Goal: Task Accomplishment & Management: Use online tool/utility

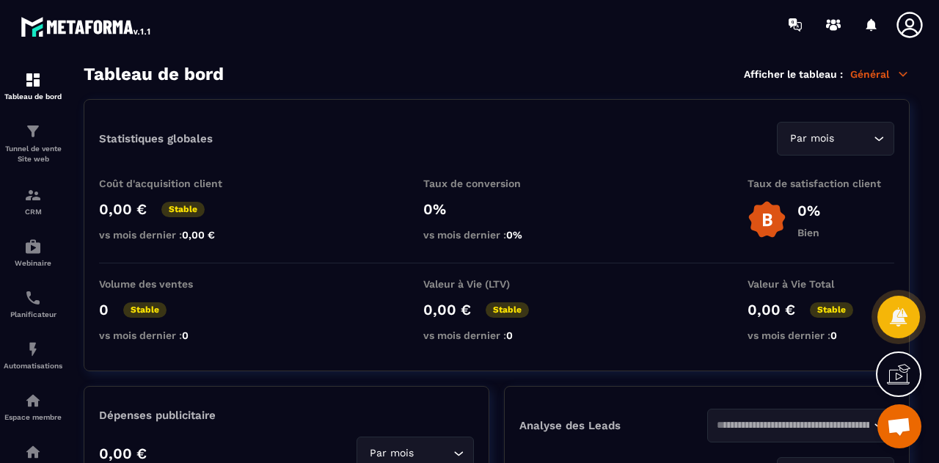
scroll to position [13931, 0]
click at [896, 422] on span "Ouvrir le chat" at bounding box center [898, 427] width 24 height 21
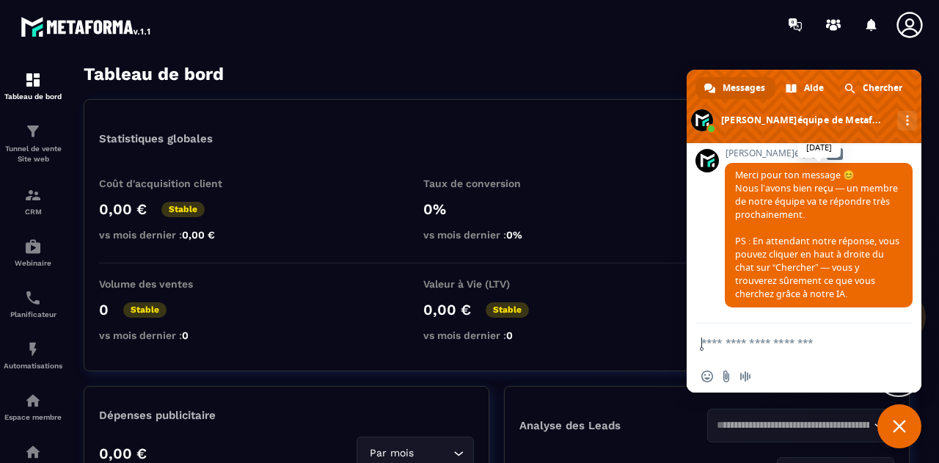
scroll to position [13906, 0]
click at [733, 347] on textarea "Entrez votre message..." at bounding box center [789, 341] width 176 height 37
click at [23, 363] on div "Automatisations" at bounding box center [33, 354] width 59 height 29
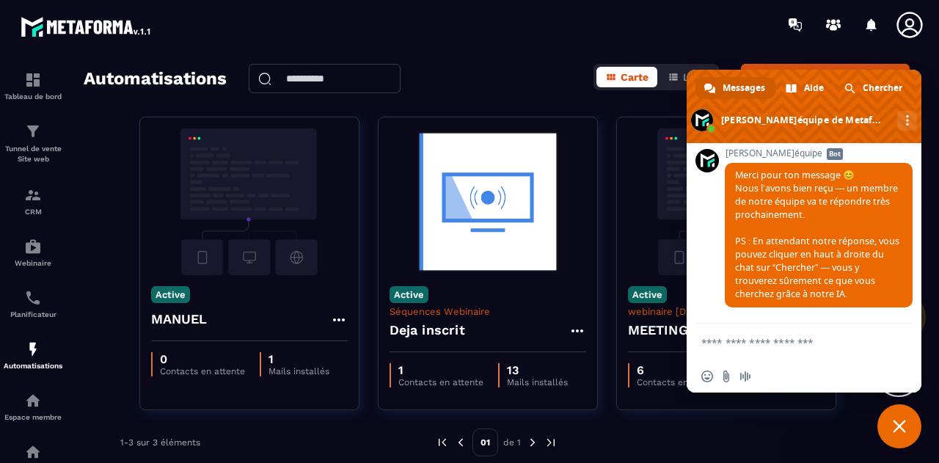
click at [892, 433] on span "Fermer le chat" at bounding box center [899, 426] width 44 height 44
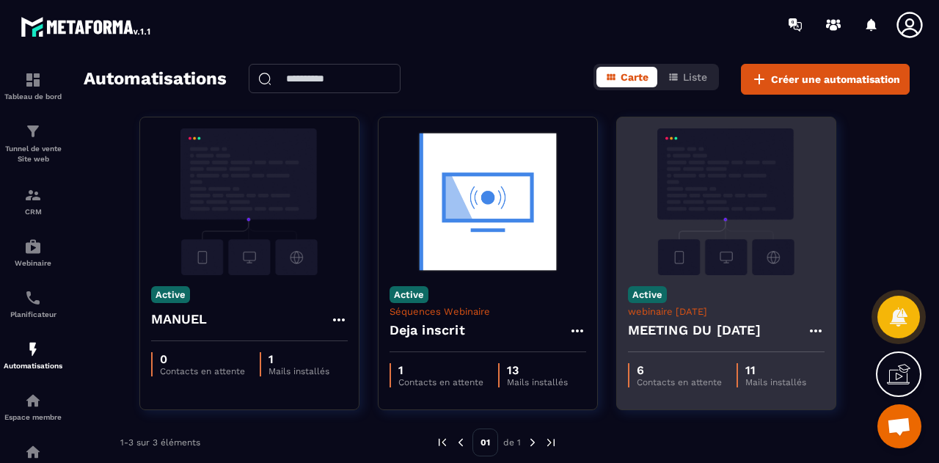
click at [761, 265] on img at bounding box center [726, 201] width 197 height 147
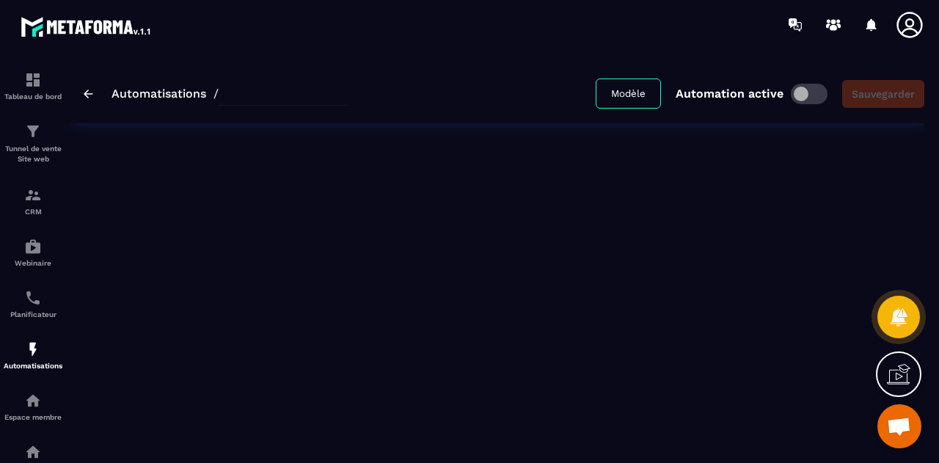
type input "**********"
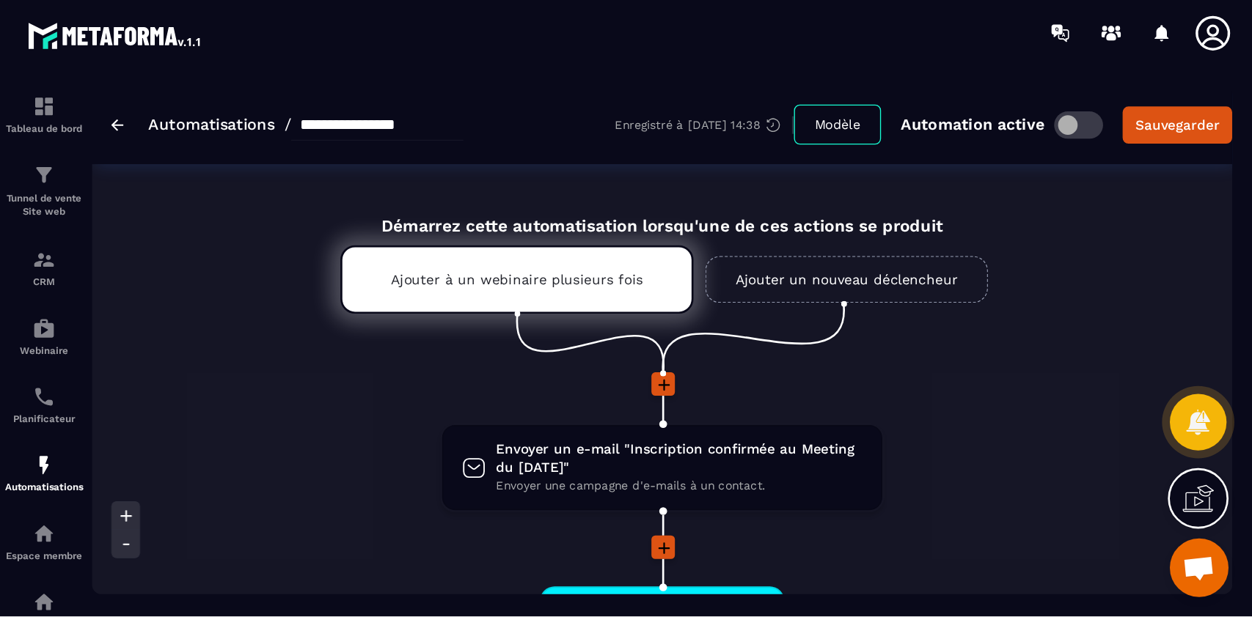
scroll to position [11696, 0]
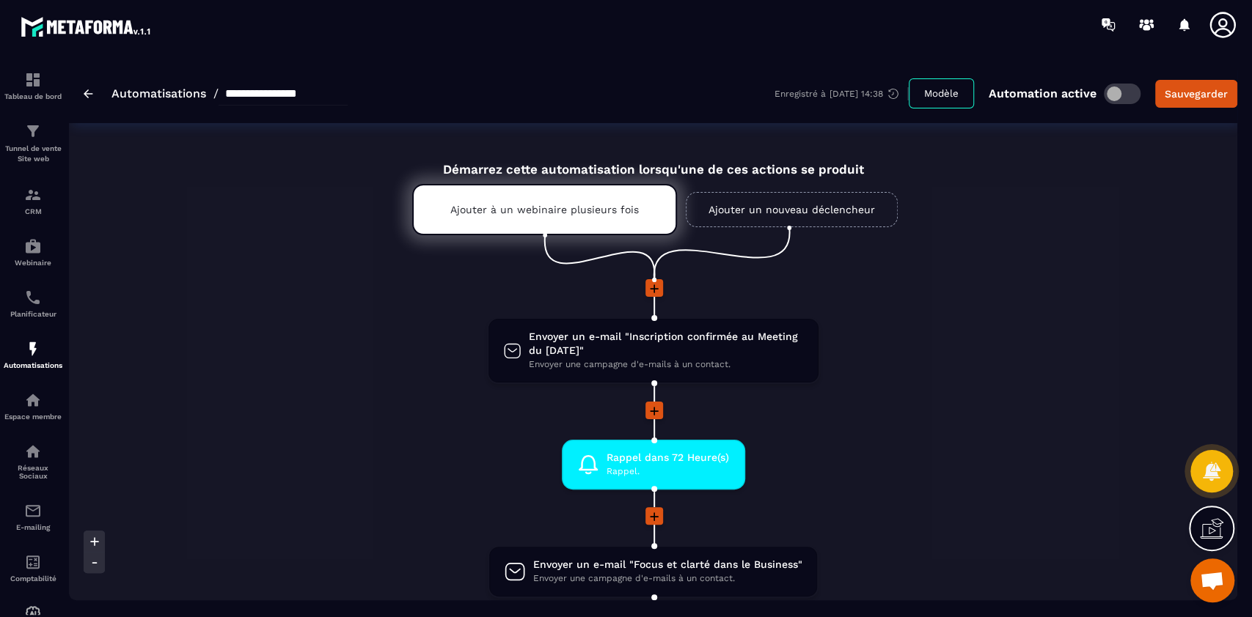
drag, startPoint x: 815, startPoint y: 2, endPoint x: 326, endPoint y: 392, distance: 625.6
click at [326, 392] on li "Envoyer un e-mail "Inscription confirmée au Meeting du [DATE]" Envoyer une camp…" at bounding box center [653, 359] width 694 height 84
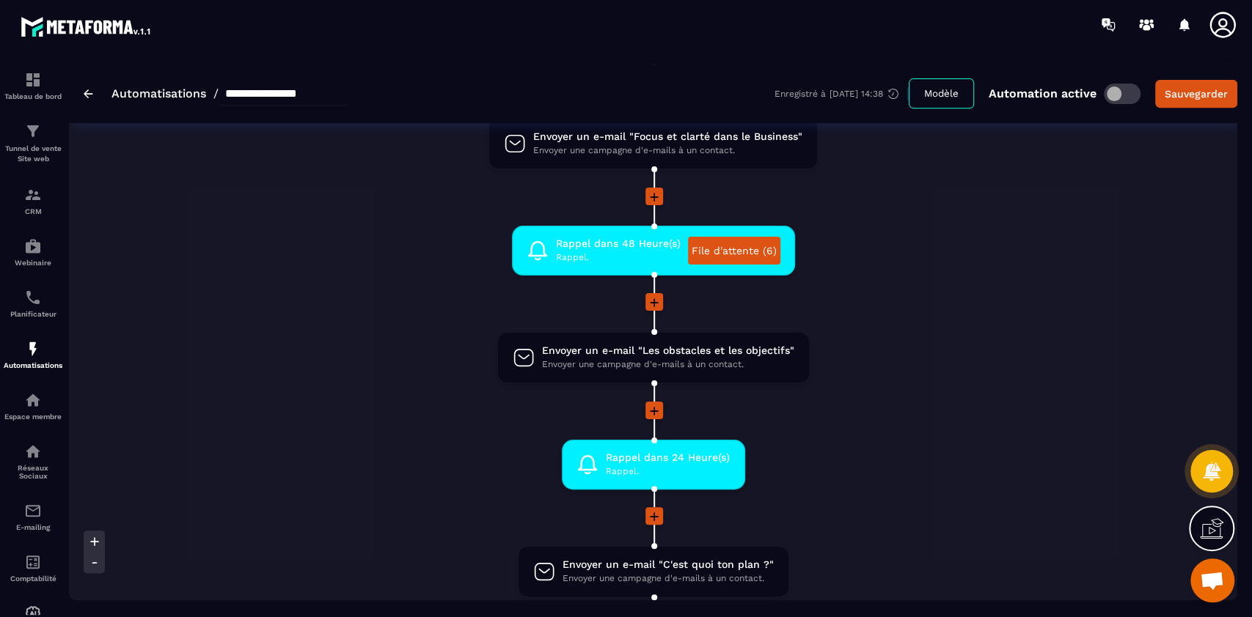
scroll to position [433, 0]
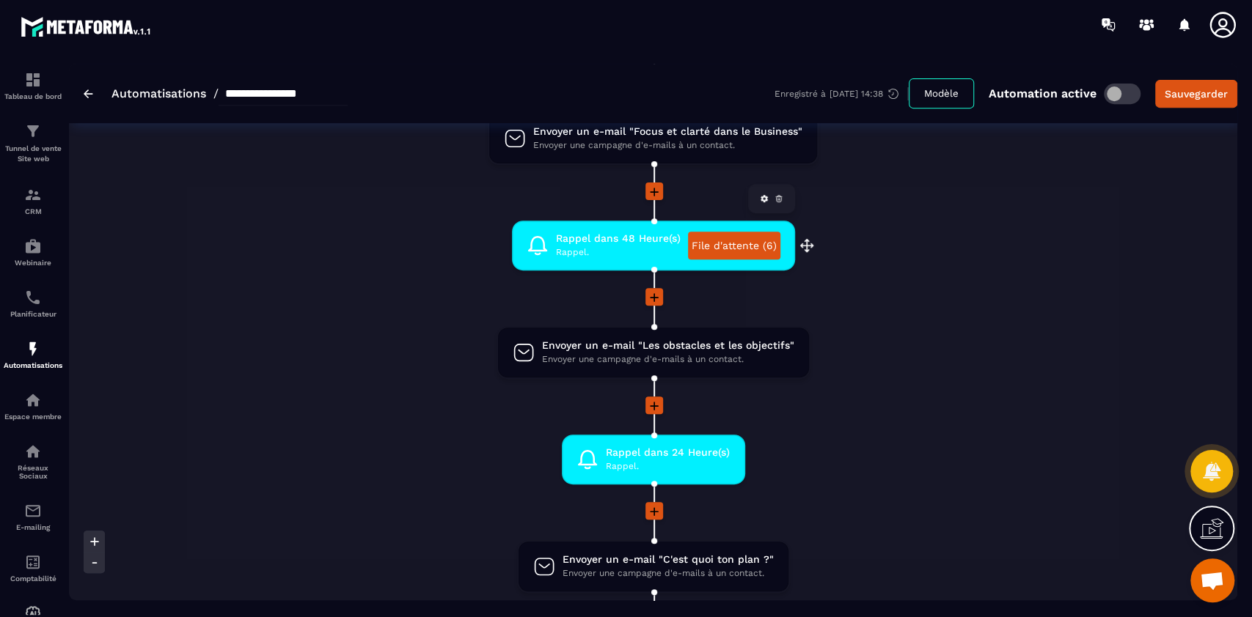
click at [758, 243] on link "File d'attente (6)" at bounding box center [734, 246] width 92 height 28
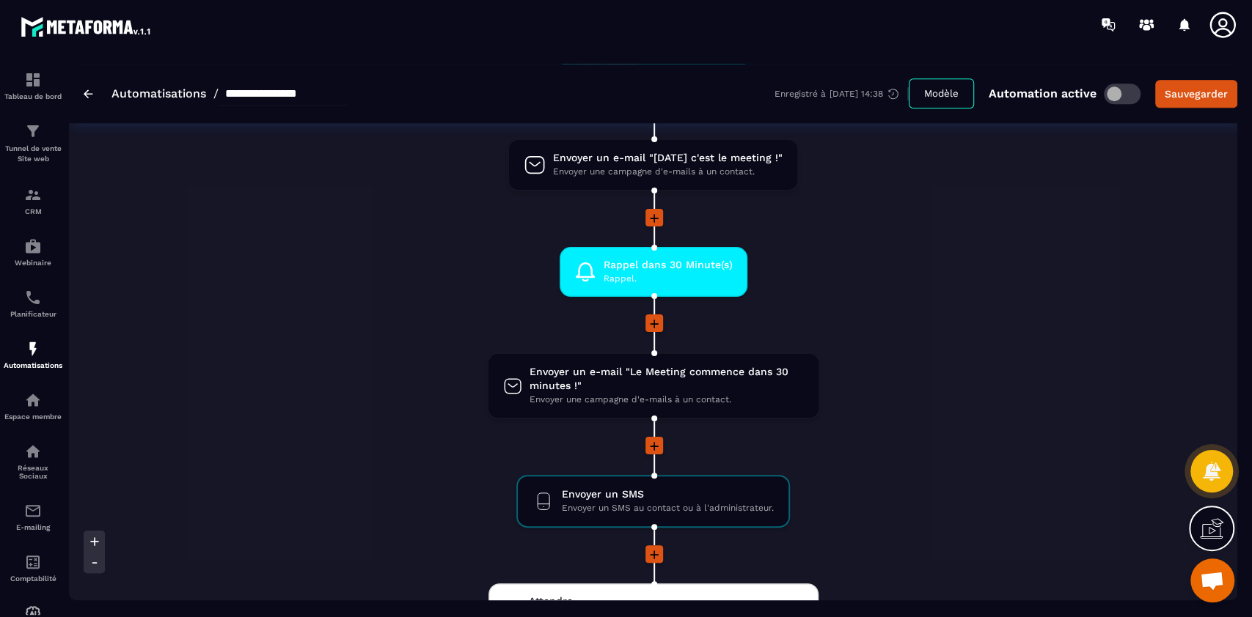
scroll to position [1050, 0]
click at [84, 98] on img at bounding box center [89, 93] width 10 height 9
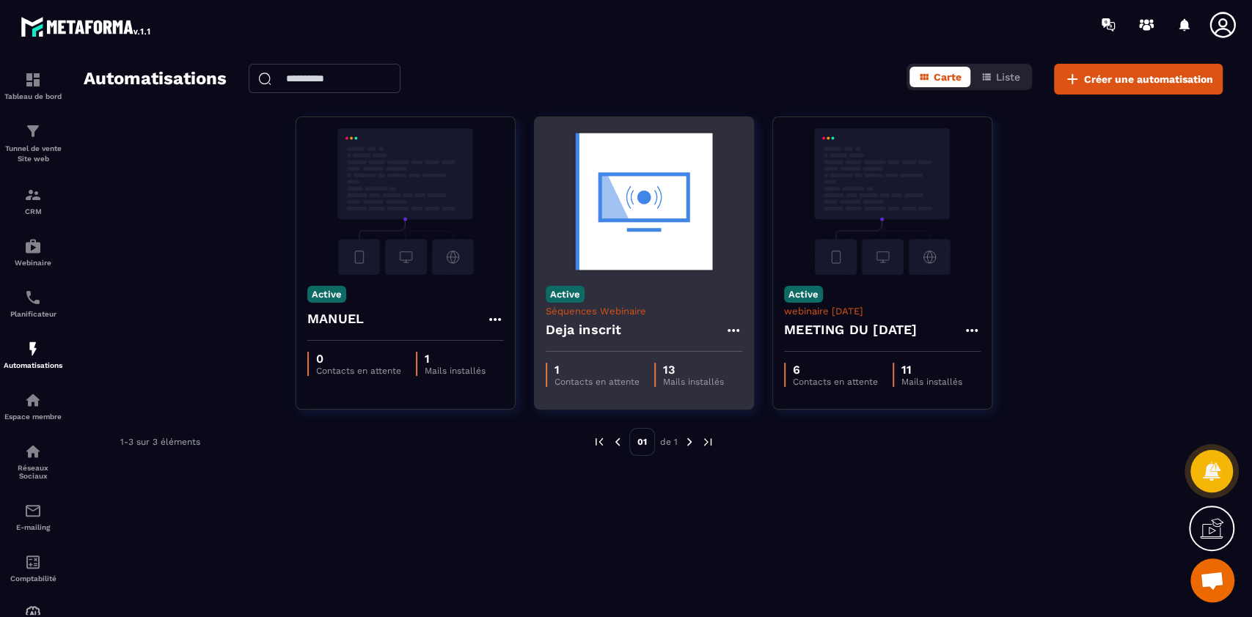
click at [642, 282] on div "Active Séquences Webinaire Deja inscrit" at bounding box center [644, 313] width 219 height 77
click at [647, 309] on p "Séquences Webinaire" at bounding box center [644, 311] width 197 height 11
click at [728, 336] on icon at bounding box center [733, 331] width 18 height 18
click at [766, 365] on link "Modifier" at bounding box center [769, 364] width 79 height 32
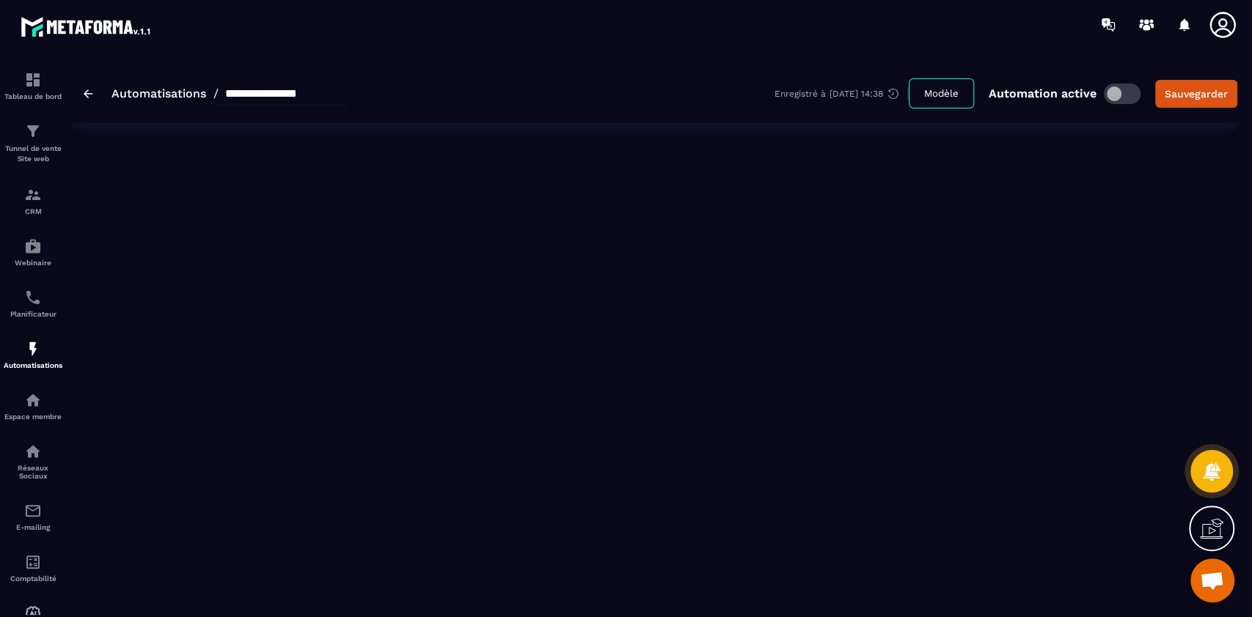
type input "**********"
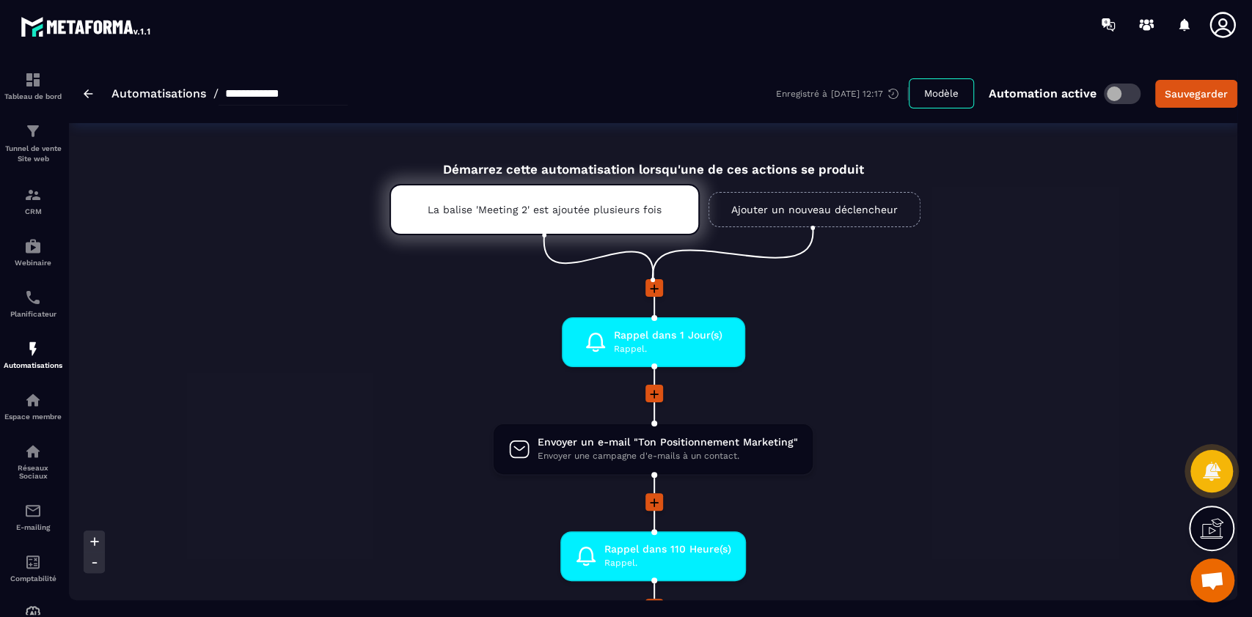
click at [938, 422] on li at bounding box center [653, 404] width 763 height 38
click at [499, 213] on p "La balise 'Meeting 2' est ajoutée plusieurs fois" at bounding box center [544, 210] width 234 height 12
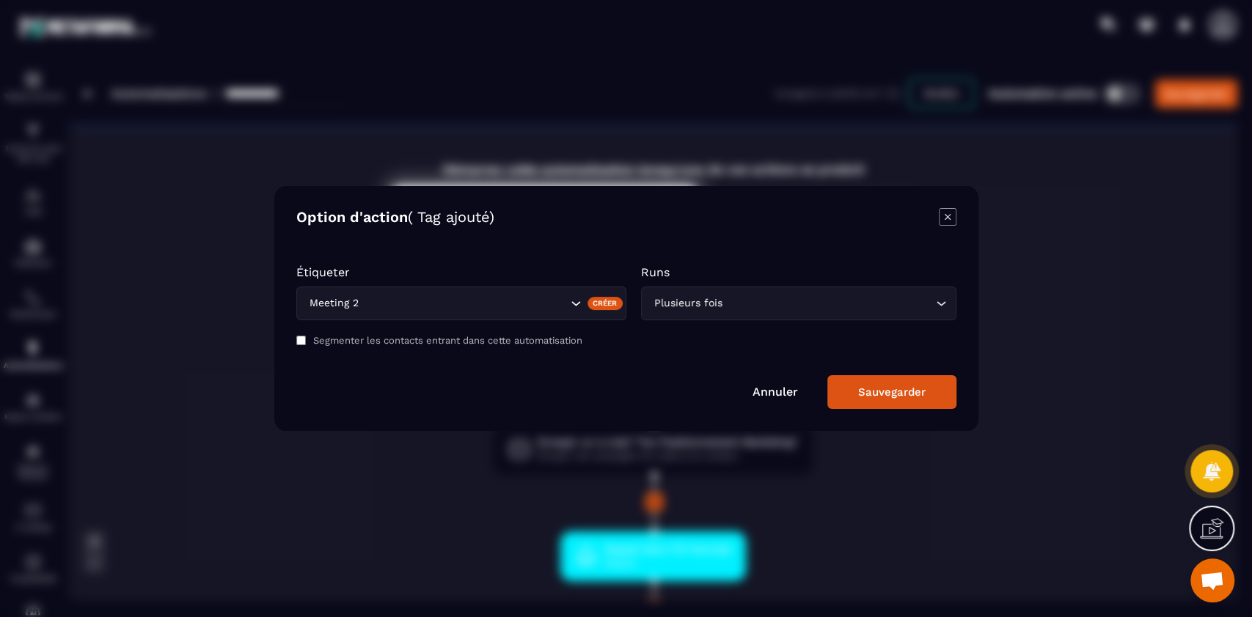
click at [938, 218] on icon "Modal window" at bounding box center [948, 217] width 18 height 18
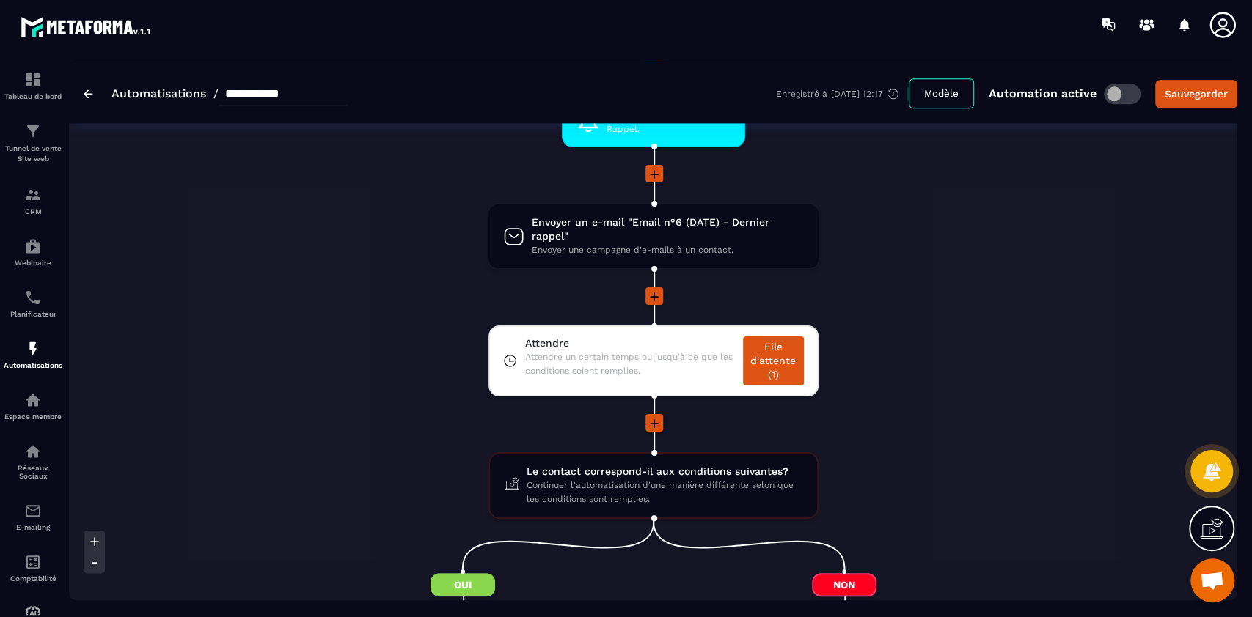
scroll to position [1361, 0]
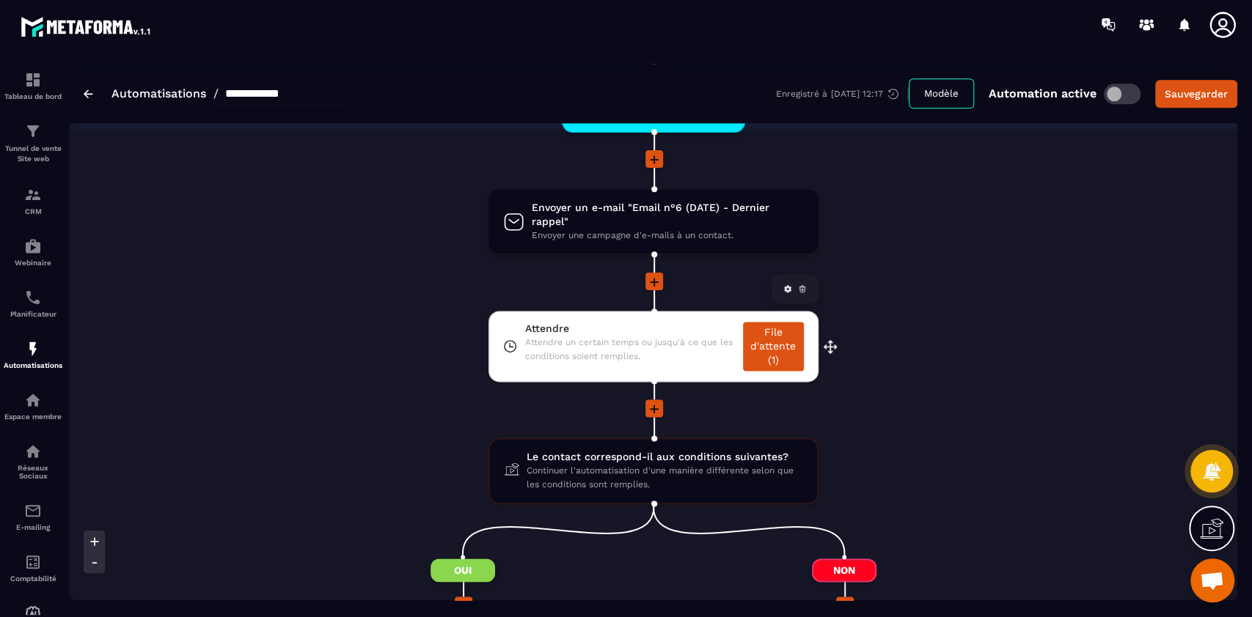
click at [621, 350] on span "Attendre un certain temps ou jusqu'à ce que les conditions soient remplies." at bounding box center [629, 350] width 211 height 28
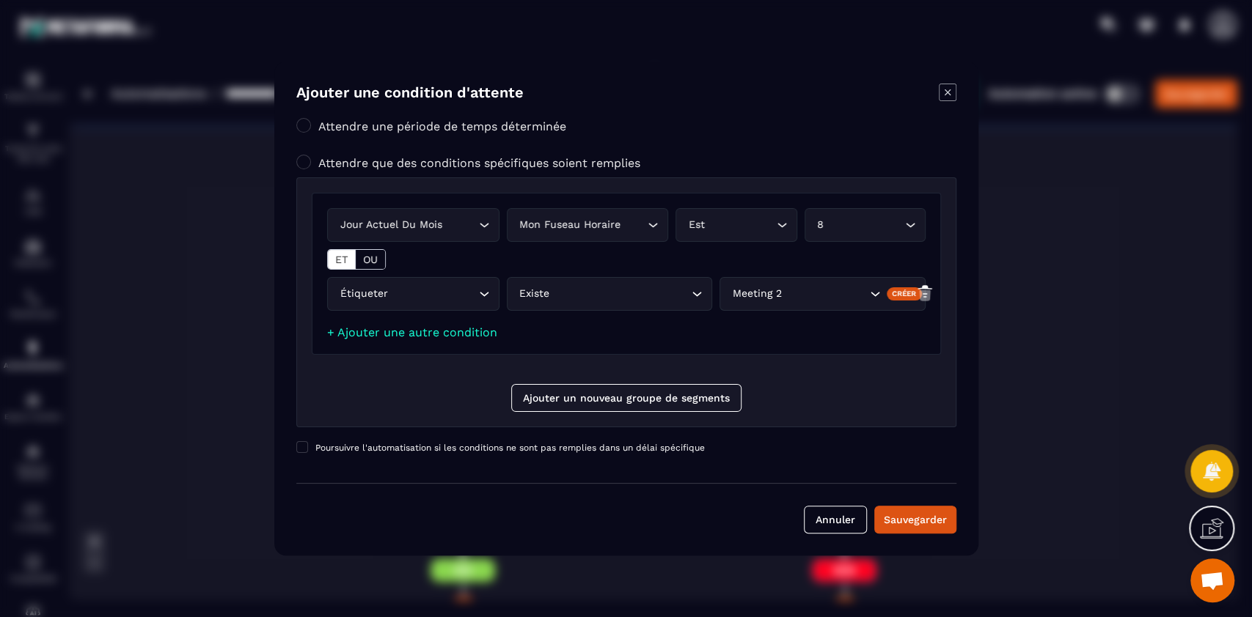
click at [938, 94] on icon "Modal window" at bounding box center [948, 93] width 18 height 18
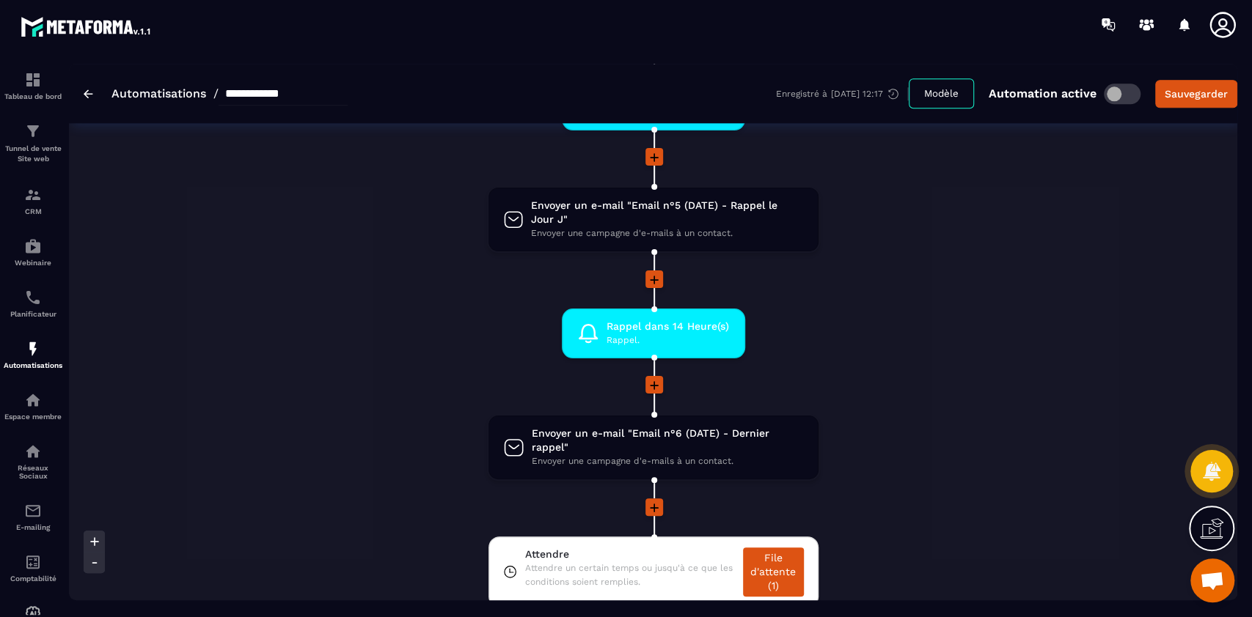
scroll to position [1305, 0]
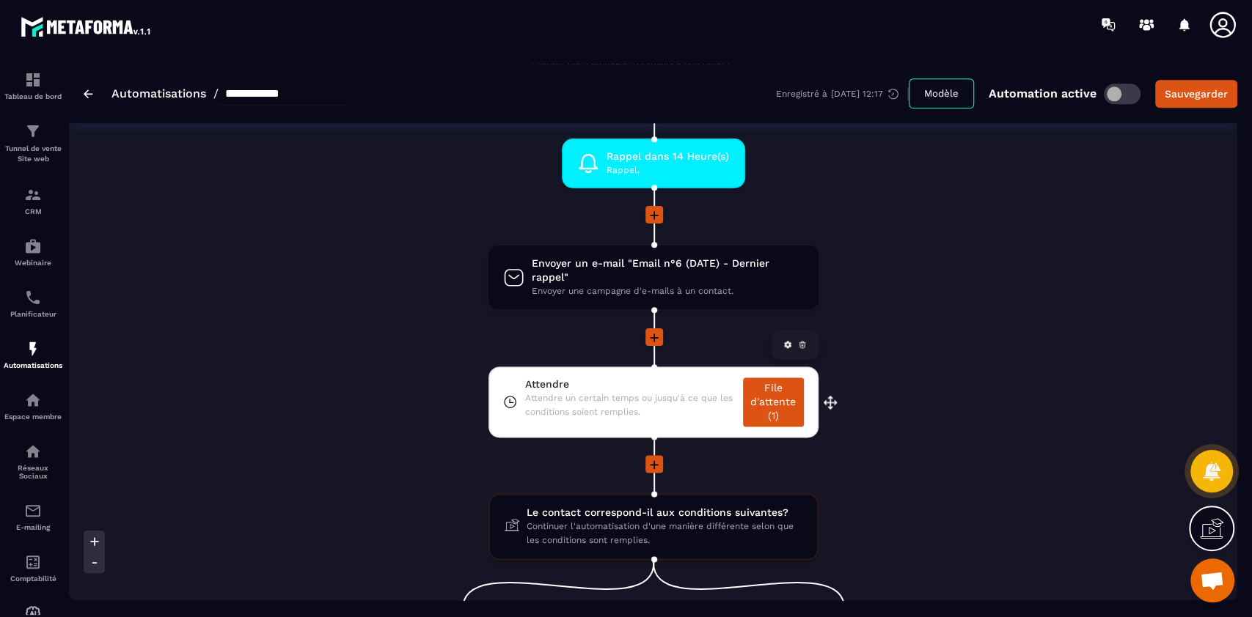
click at [776, 411] on link "File d'attente (1)" at bounding box center [773, 402] width 61 height 49
click at [86, 93] on img at bounding box center [89, 93] width 10 height 9
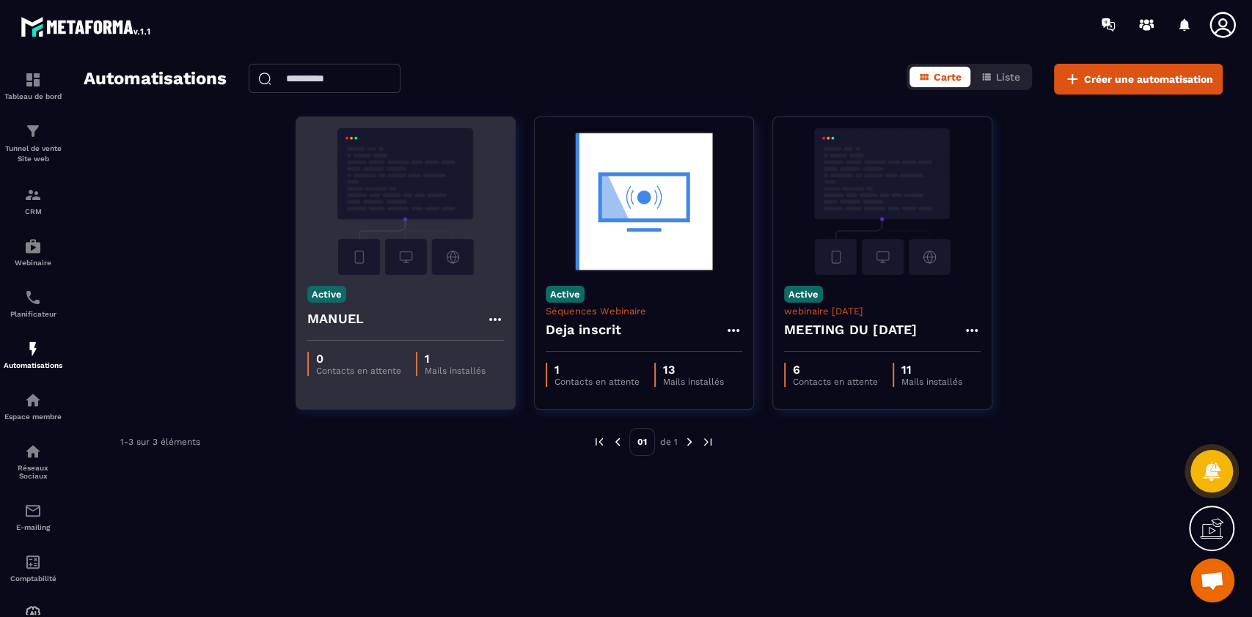
click at [410, 284] on div "Active MANUEL" at bounding box center [405, 308] width 219 height 66
click at [496, 322] on icon at bounding box center [495, 320] width 18 height 18
click at [535, 357] on link "Modifier" at bounding box center [531, 353] width 79 height 32
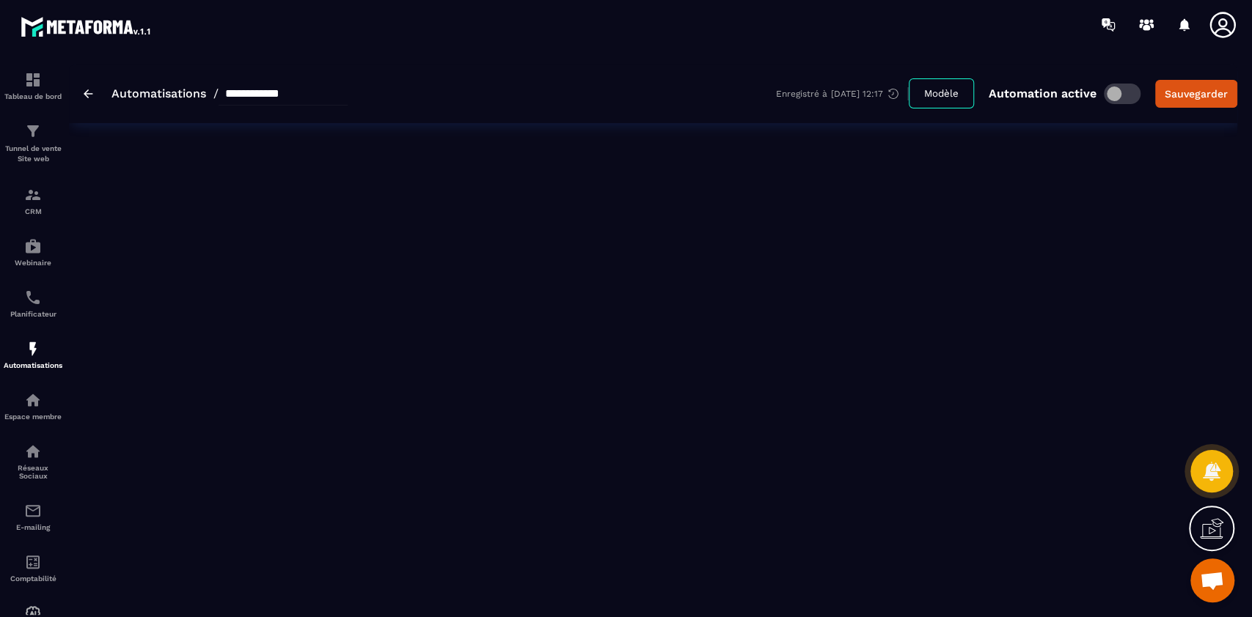
type input "******"
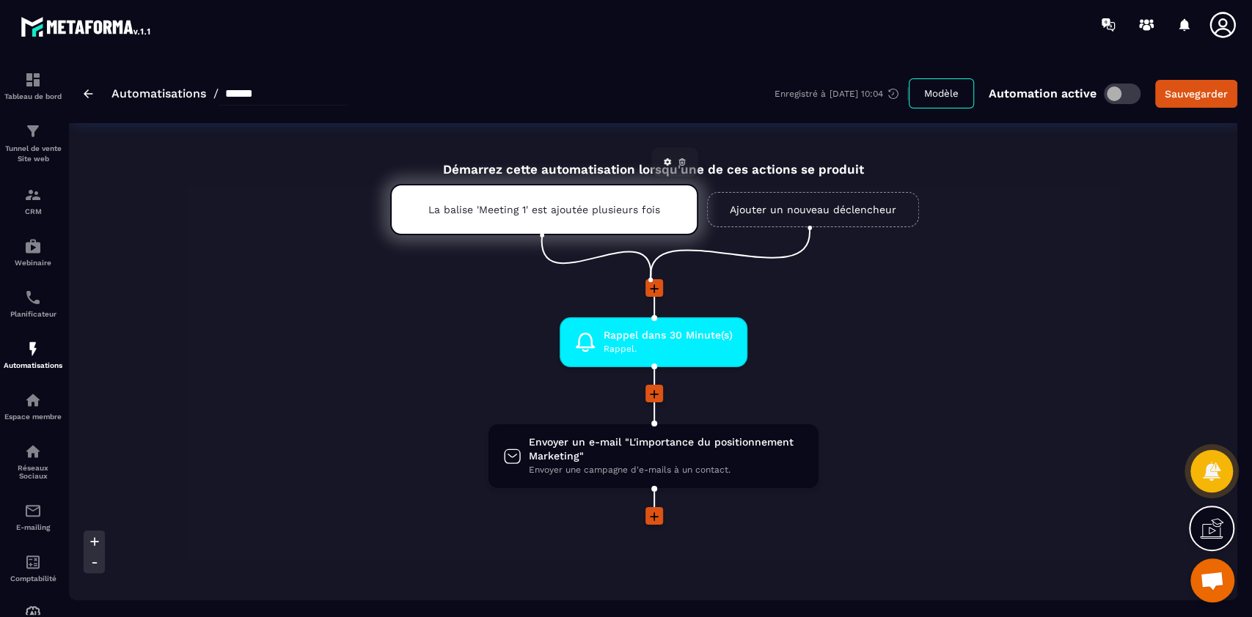
click at [528, 214] on p "La balise 'Meeting 1' est ajoutée plusieurs fois" at bounding box center [544, 210] width 232 height 12
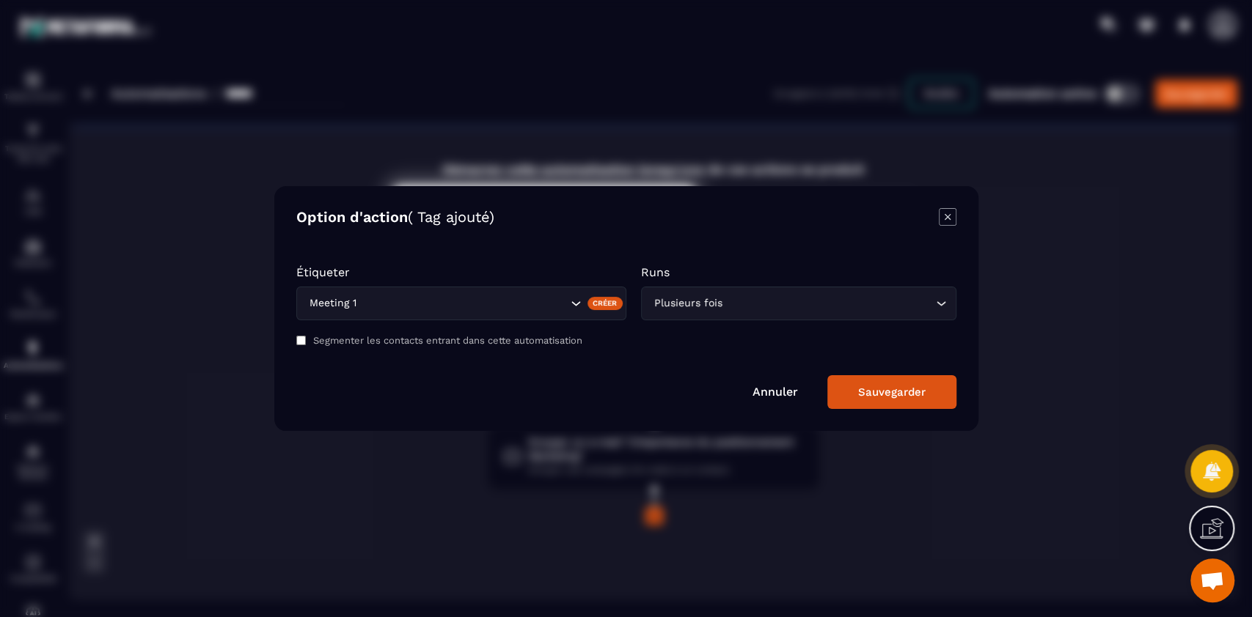
click at [938, 214] on icon "Modal window" at bounding box center [948, 217] width 18 height 18
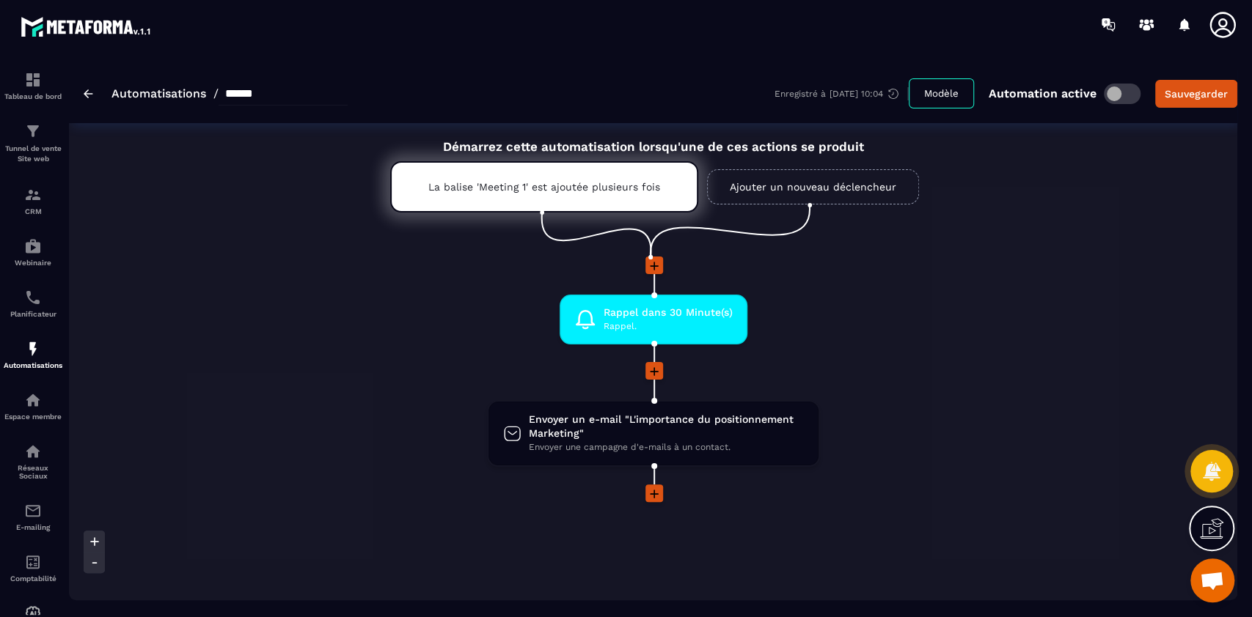
scroll to position [19, 0]
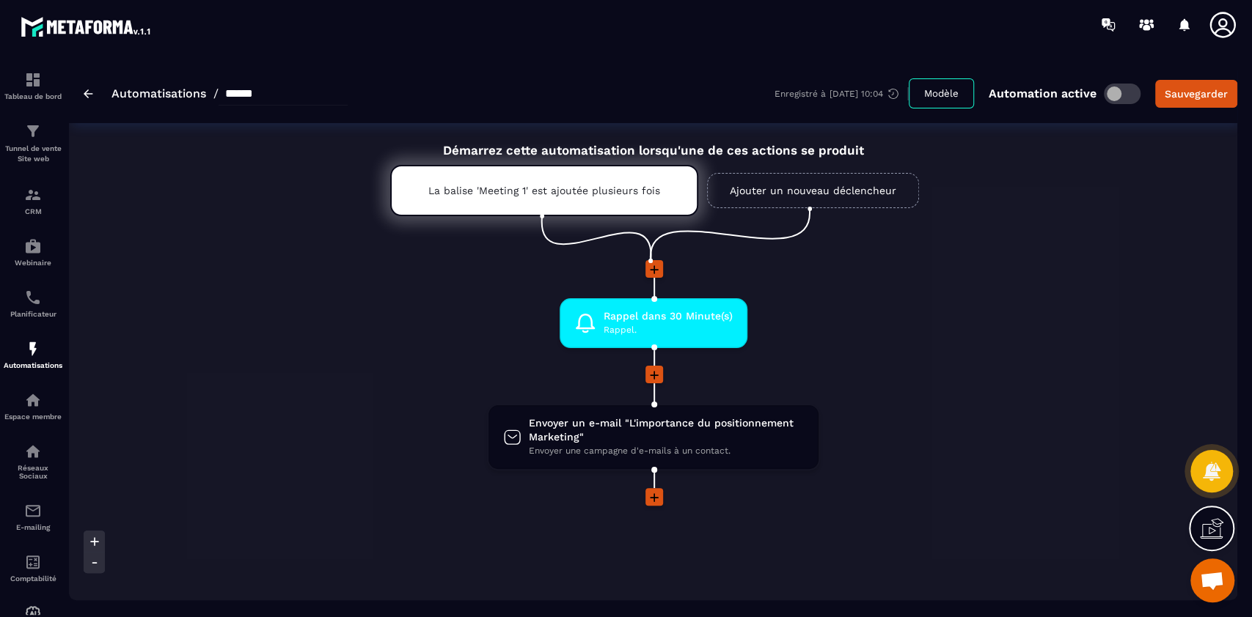
click at [653, 462] on icon at bounding box center [654, 498] width 15 height 15
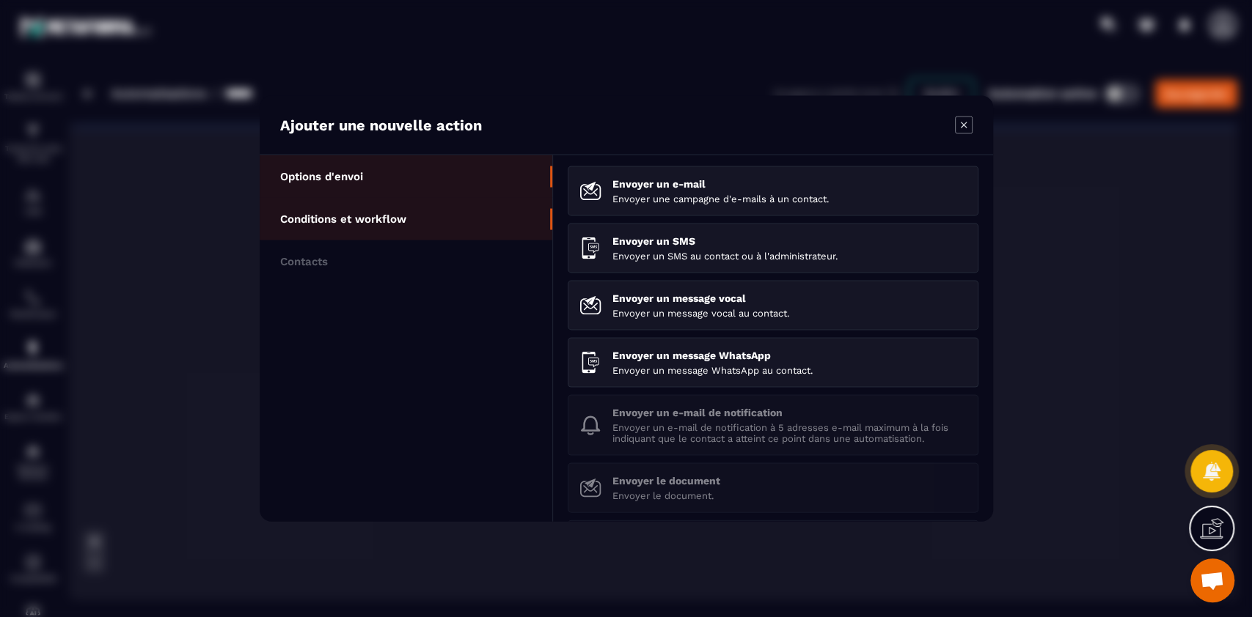
click at [364, 206] on li "Conditions et workflow" at bounding box center [406, 219] width 293 height 43
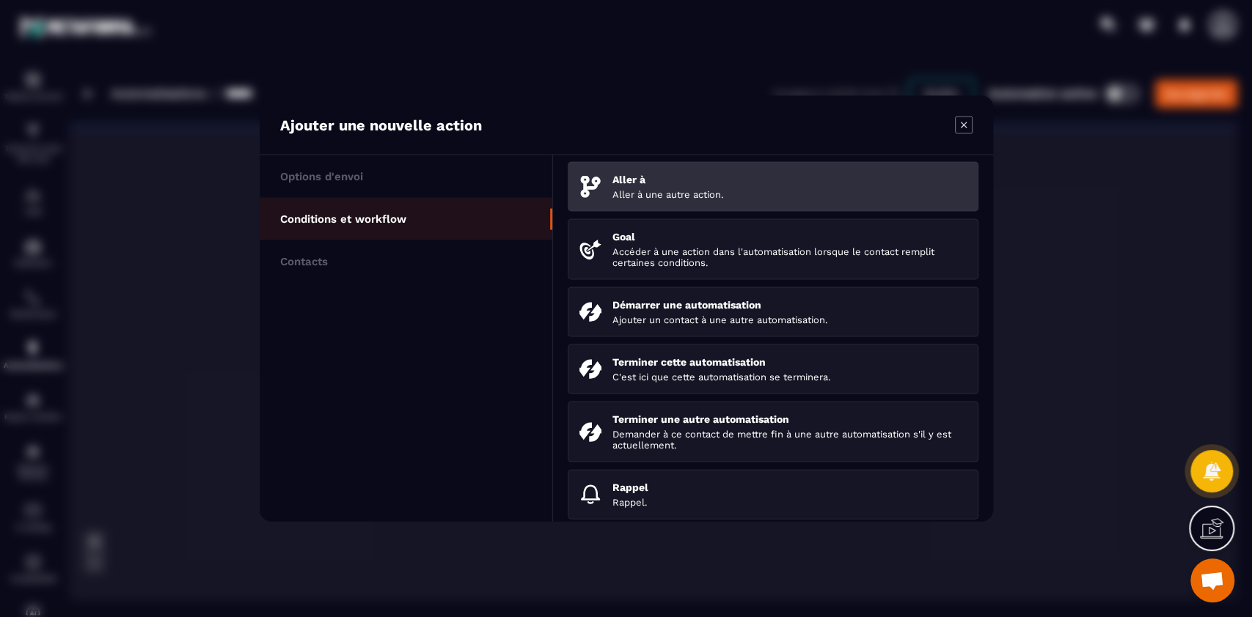
scroll to position [169, 0]
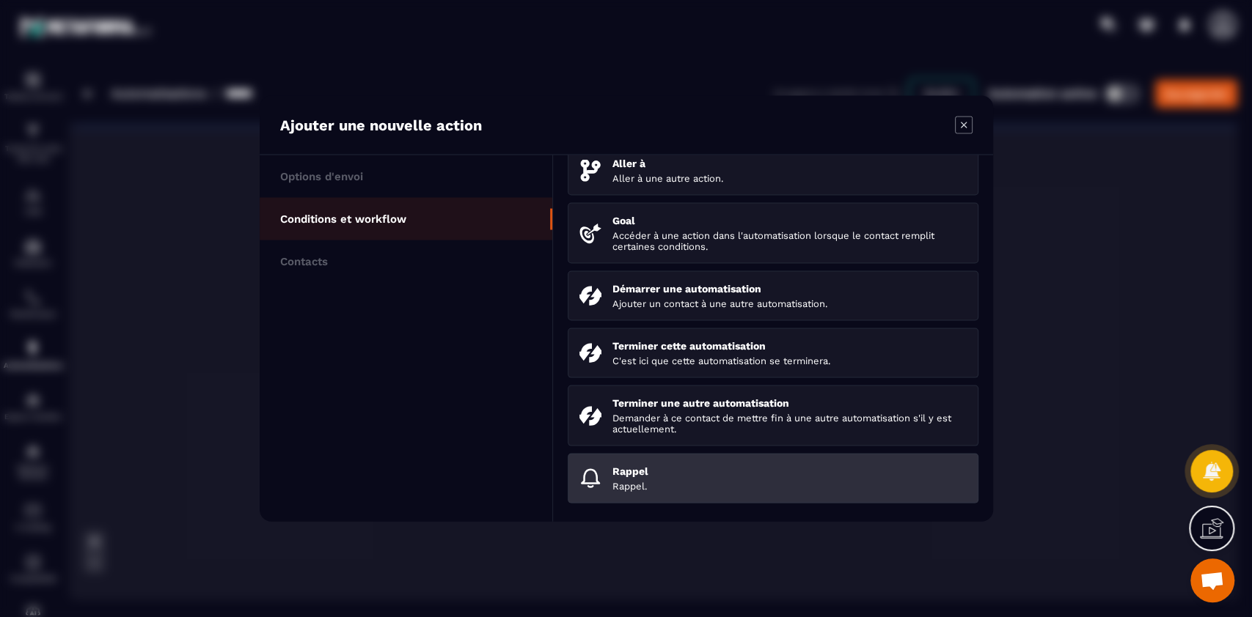
click at [732, 462] on p "Rappel" at bounding box center [789, 472] width 354 height 12
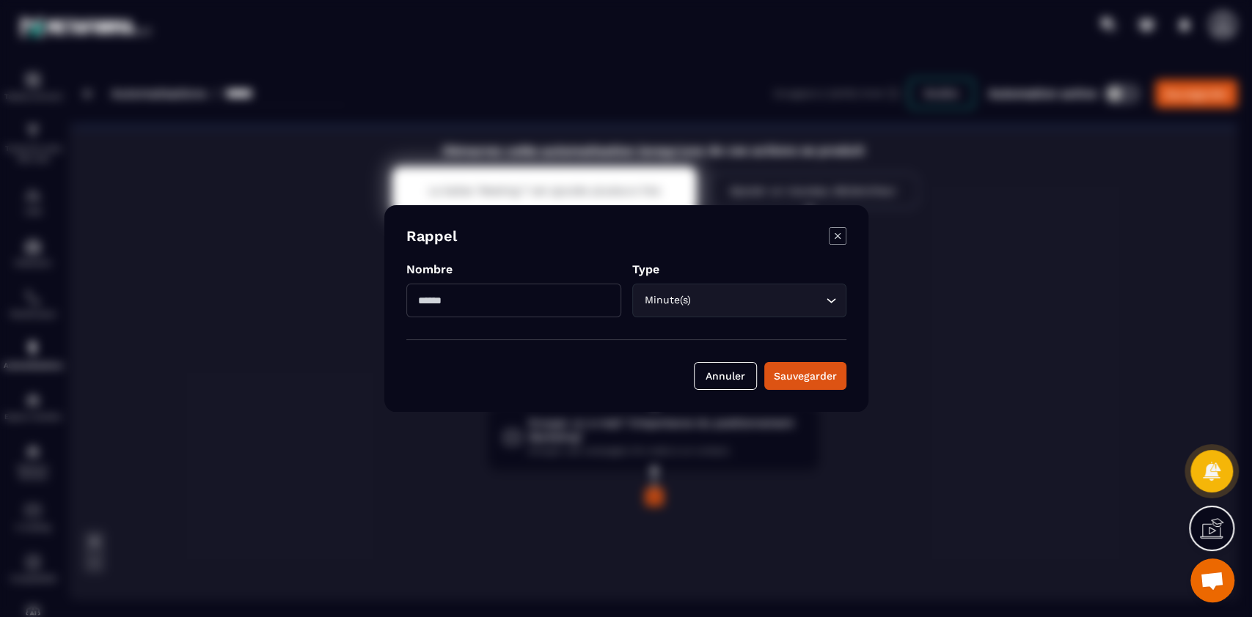
click at [543, 298] on input "Modal window" at bounding box center [513, 301] width 215 height 34
type input "**"
click at [827, 372] on div "Sauvegarder" at bounding box center [805, 376] width 63 height 15
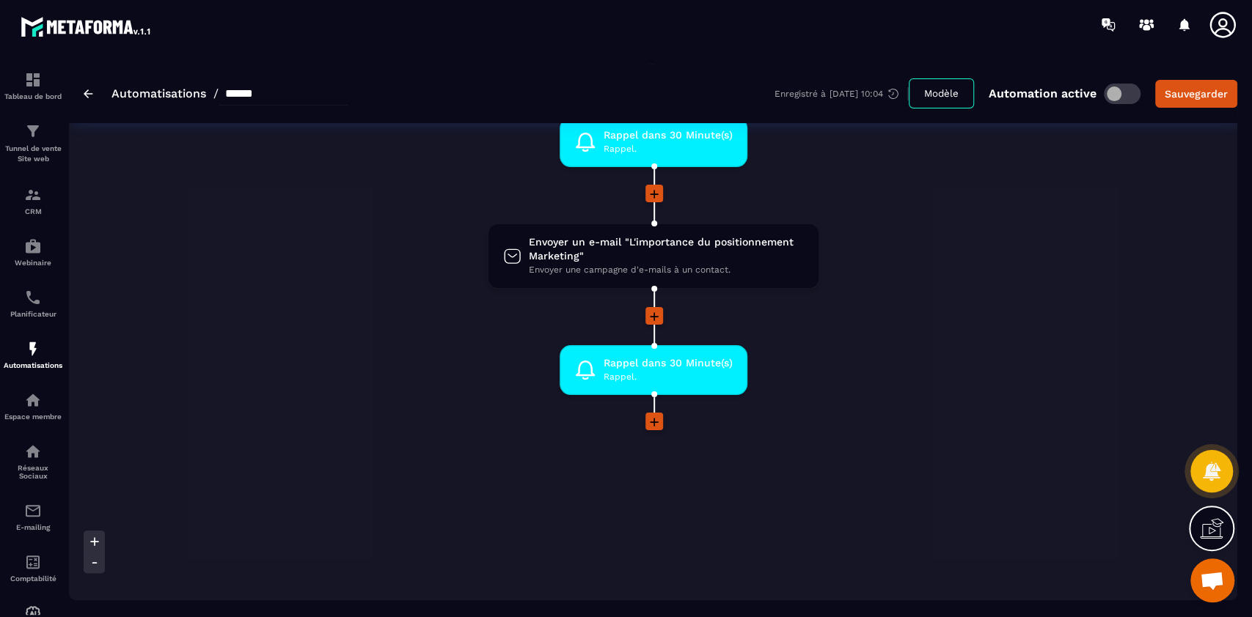
scroll to position [260, 0]
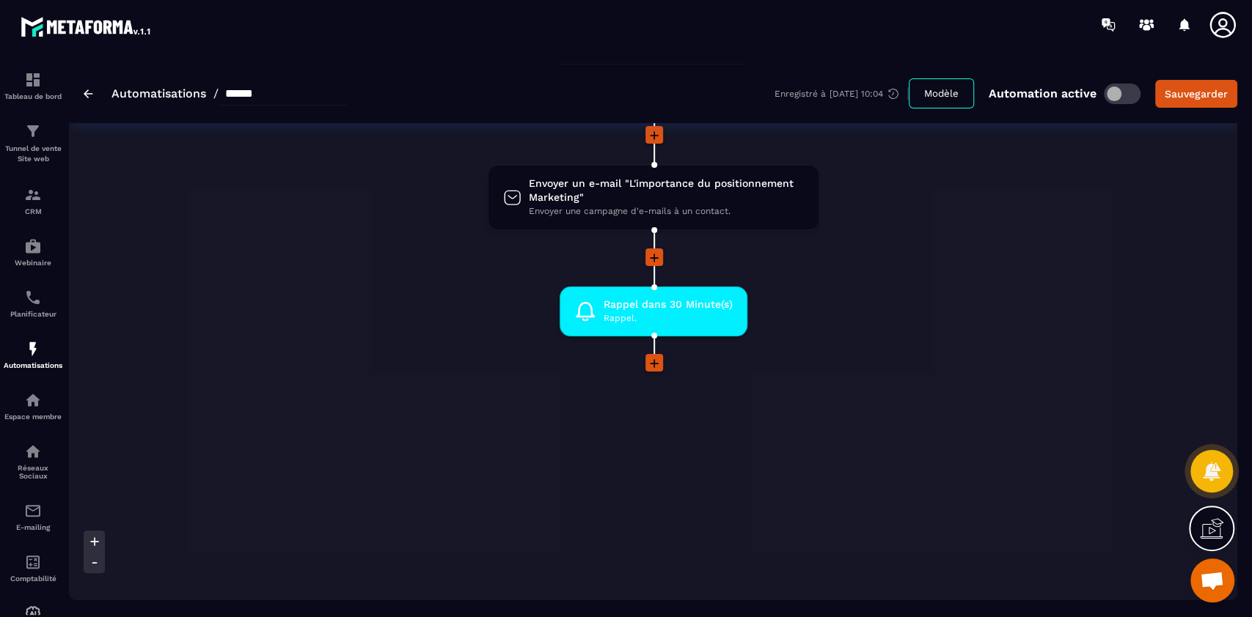
click at [653, 360] on icon at bounding box center [654, 363] width 15 height 15
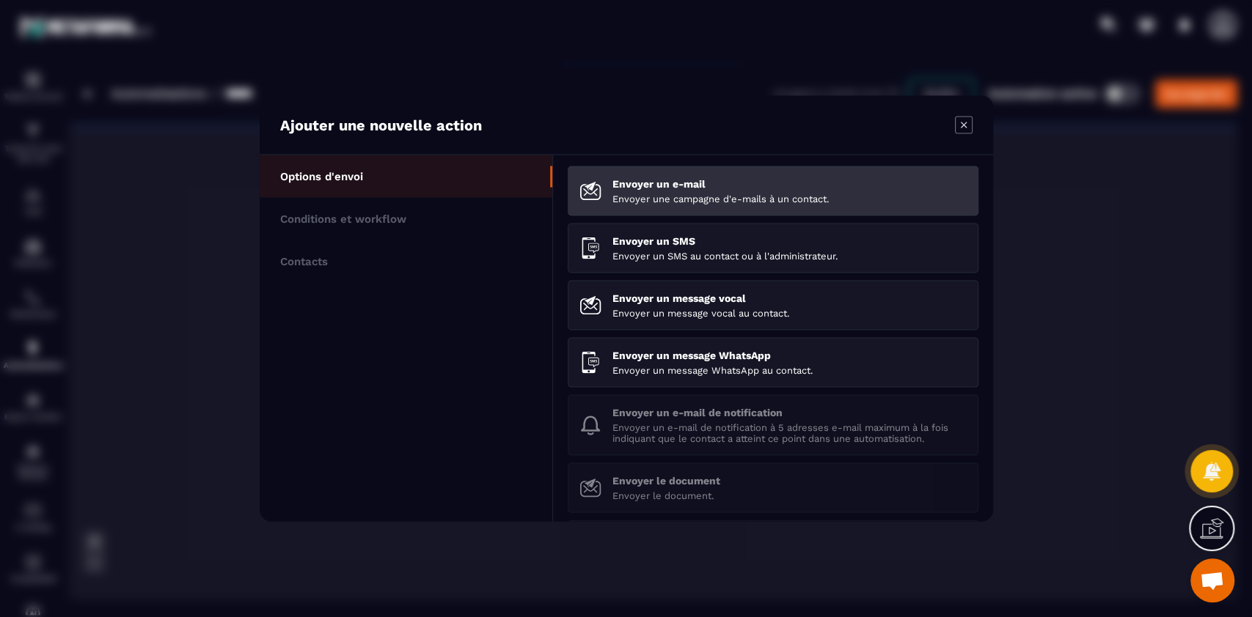
click at [692, 197] on p "Envoyer une campagne d'e-mails à un contact." at bounding box center [789, 199] width 354 height 11
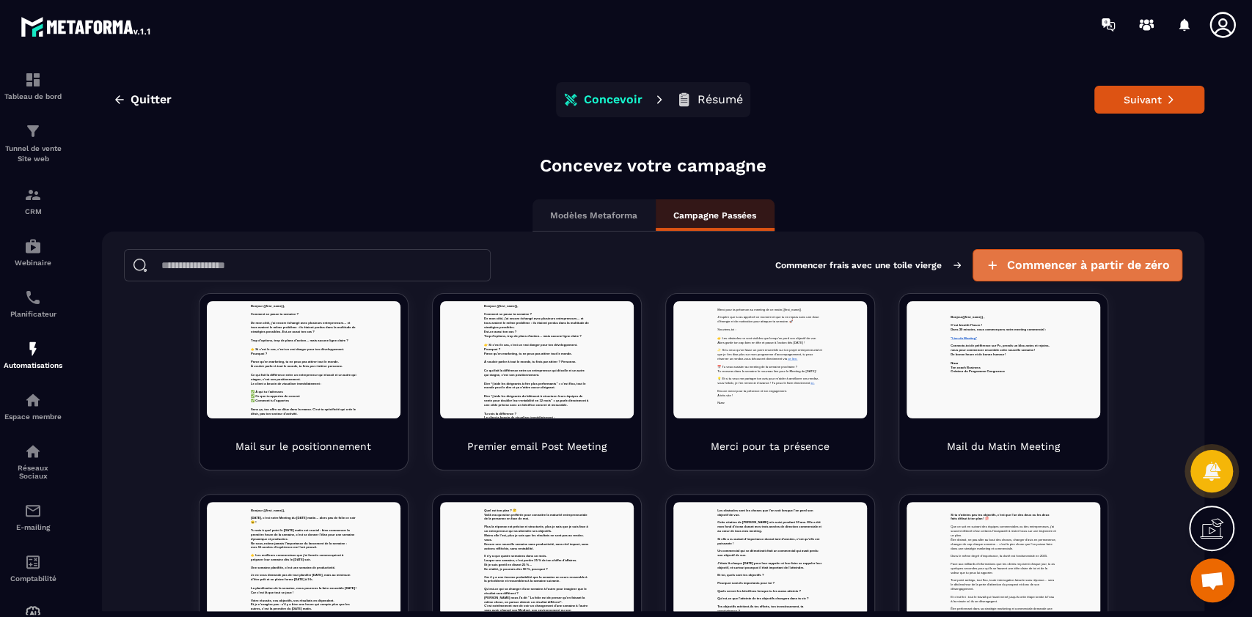
click at [938, 264] on span "Commencer à partir de zéro" at bounding box center [1088, 265] width 163 height 15
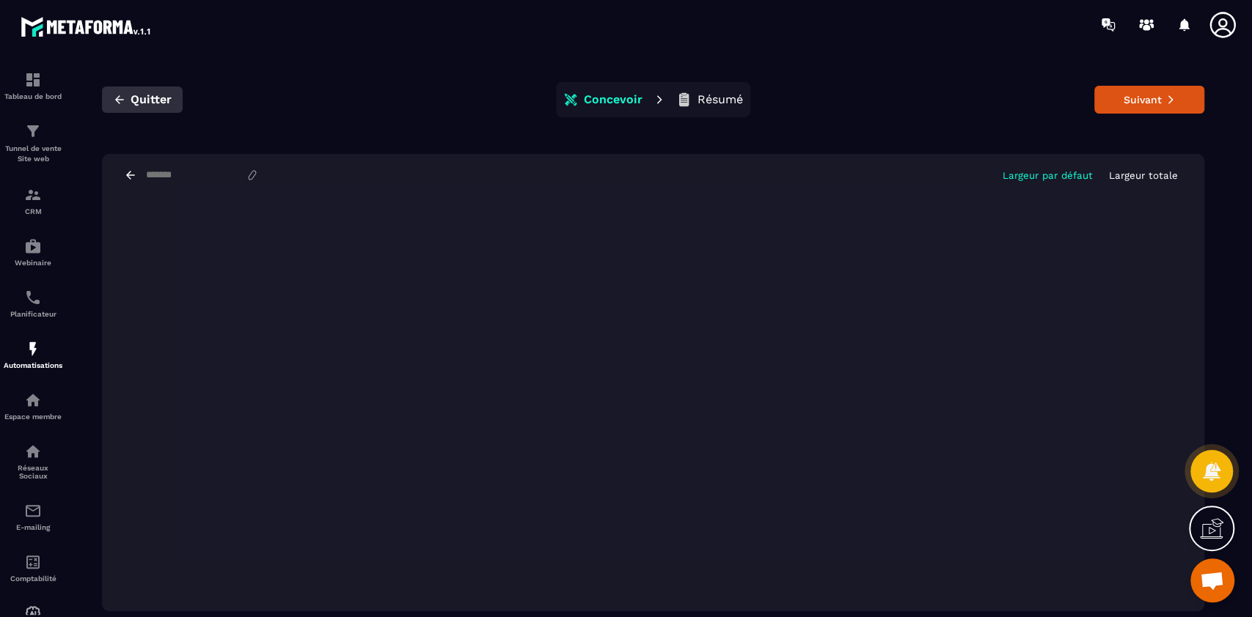
click at [131, 98] on span "Quitter" at bounding box center [151, 99] width 41 height 15
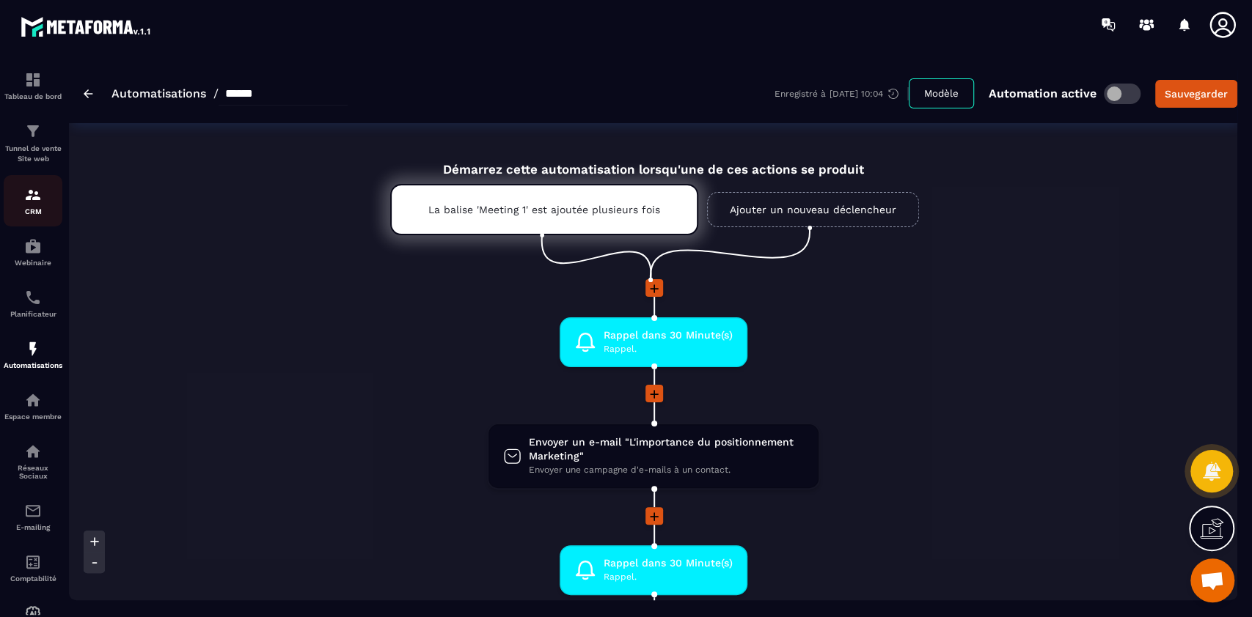
click at [32, 206] on div "CRM" at bounding box center [33, 200] width 59 height 29
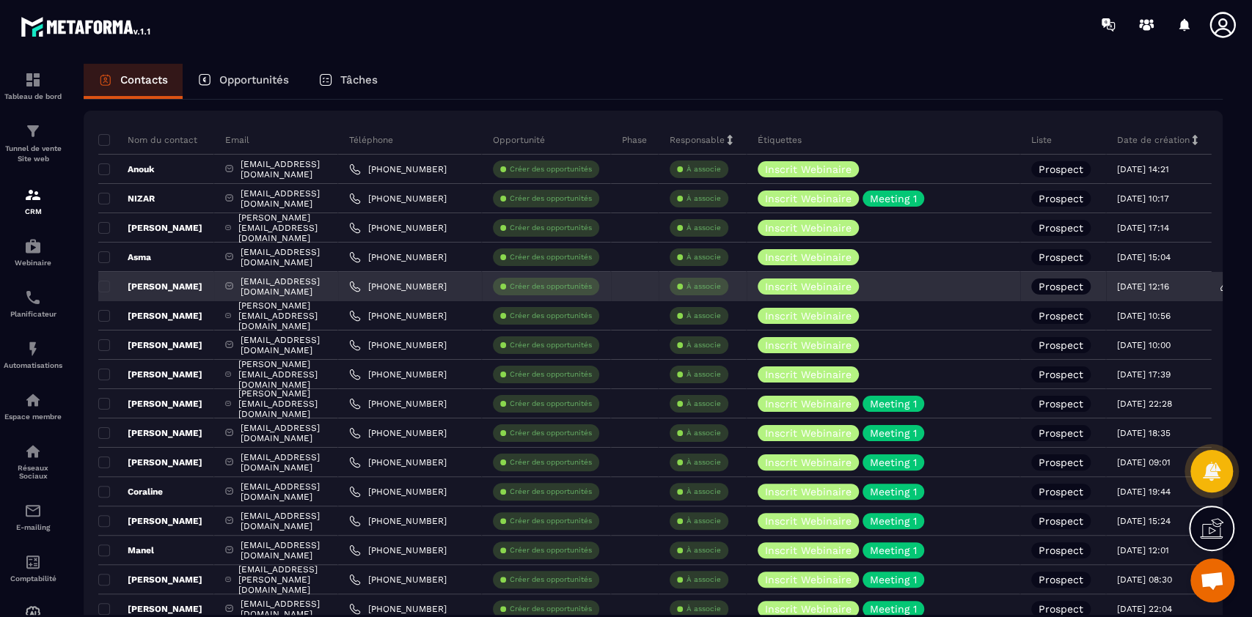
scroll to position [93, 0]
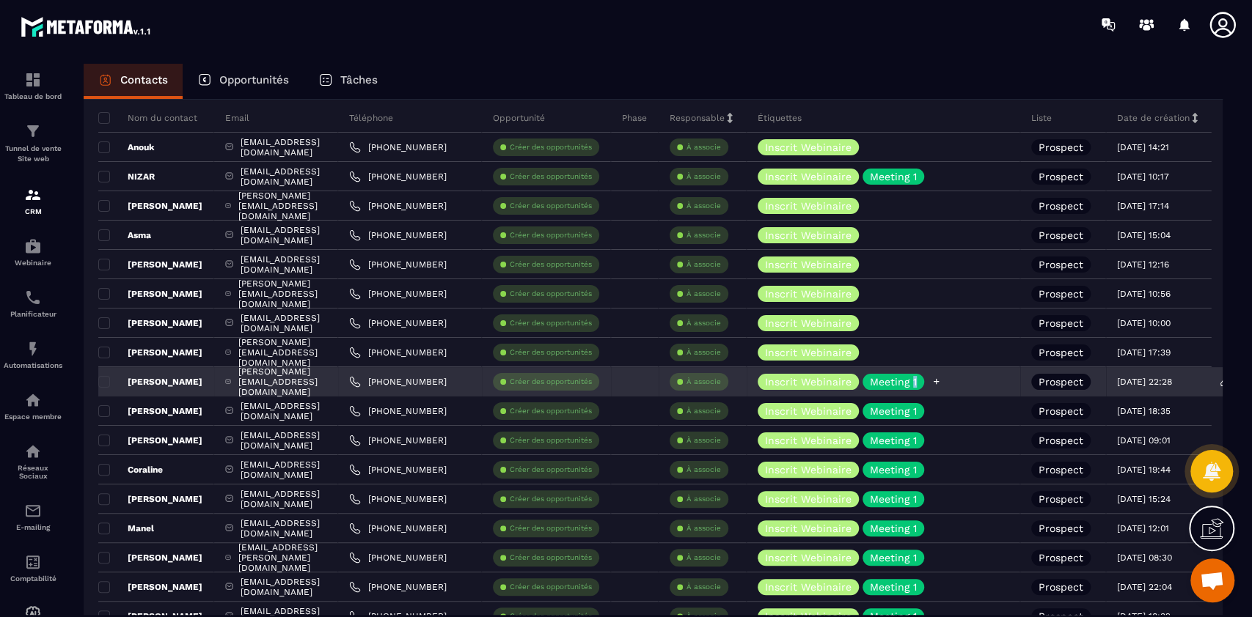
click at [917, 381] on p "Meeting 1" at bounding box center [893, 382] width 47 height 10
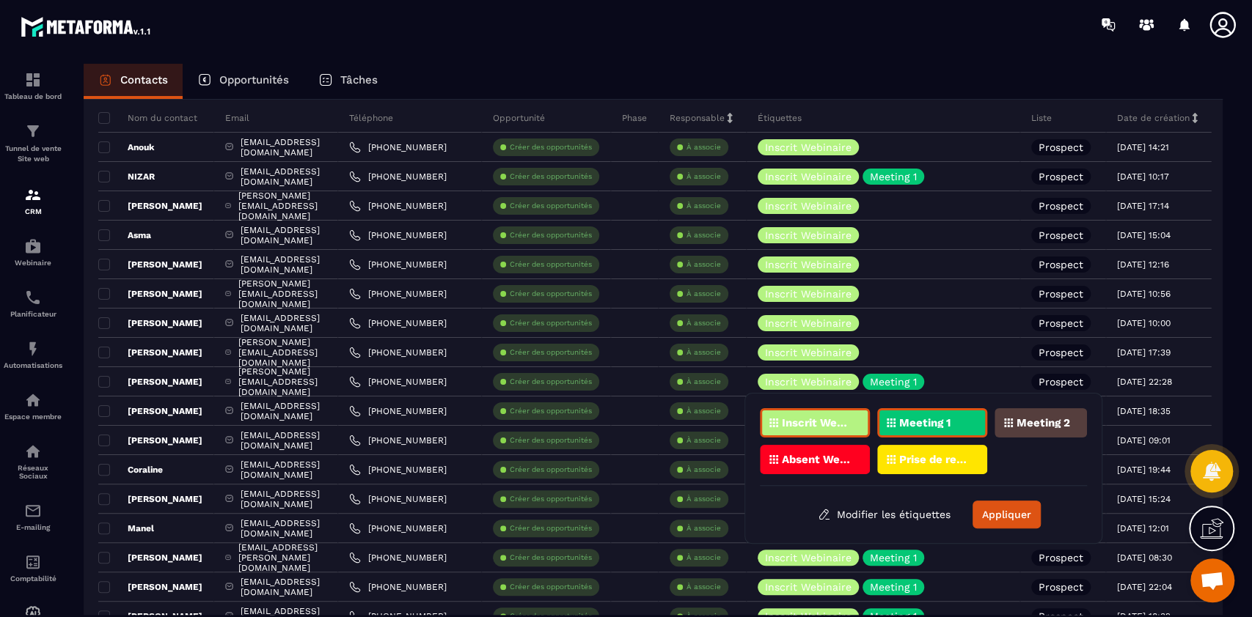
click at [938, 425] on p "Meeting 1" at bounding box center [924, 423] width 51 height 10
drag, startPoint x: 1019, startPoint y: 515, endPoint x: 1072, endPoint y: 73, distance: 444.6
click at [938, 73] on div "Contacts Opportunités Tâches" at bounding box center [653, 81] width 1139 height 35
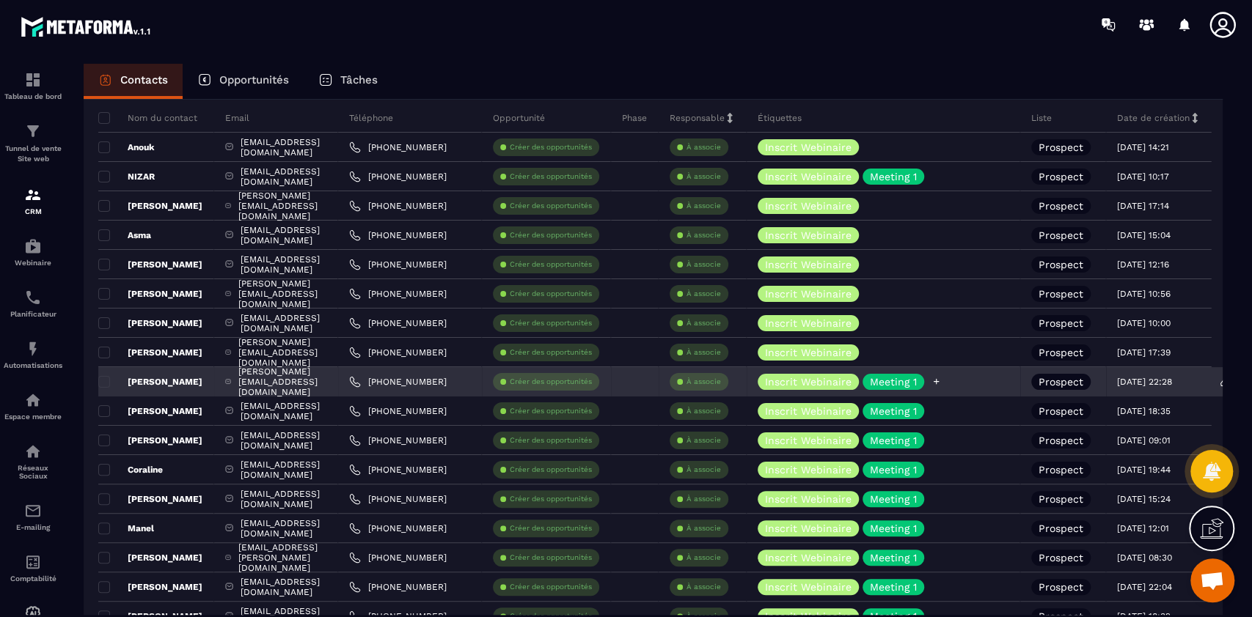
click at [917, 382] on p "Meeting 1" at bounding box center [893, 382] width 47 height 10
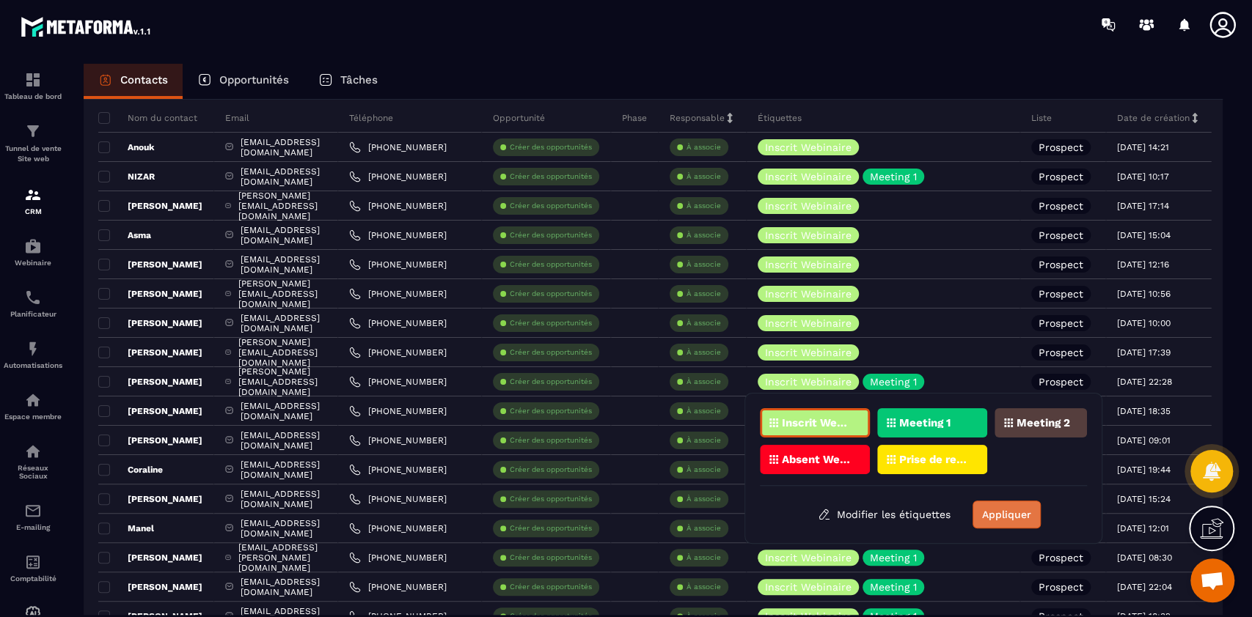
click at [938, 462] on button "Appliquer" at bounding box center [1006, 515] width 68 height 28
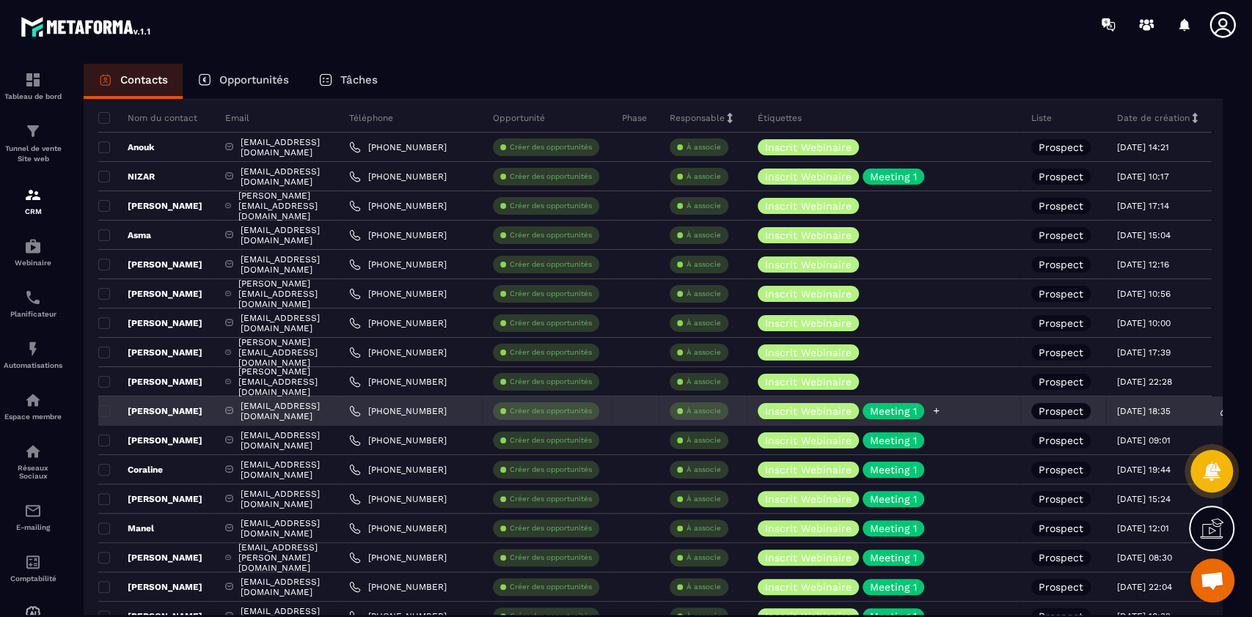
click at [917, 411] on p "Meeting 1" at bounding box center [893, 411] width 47 height 10
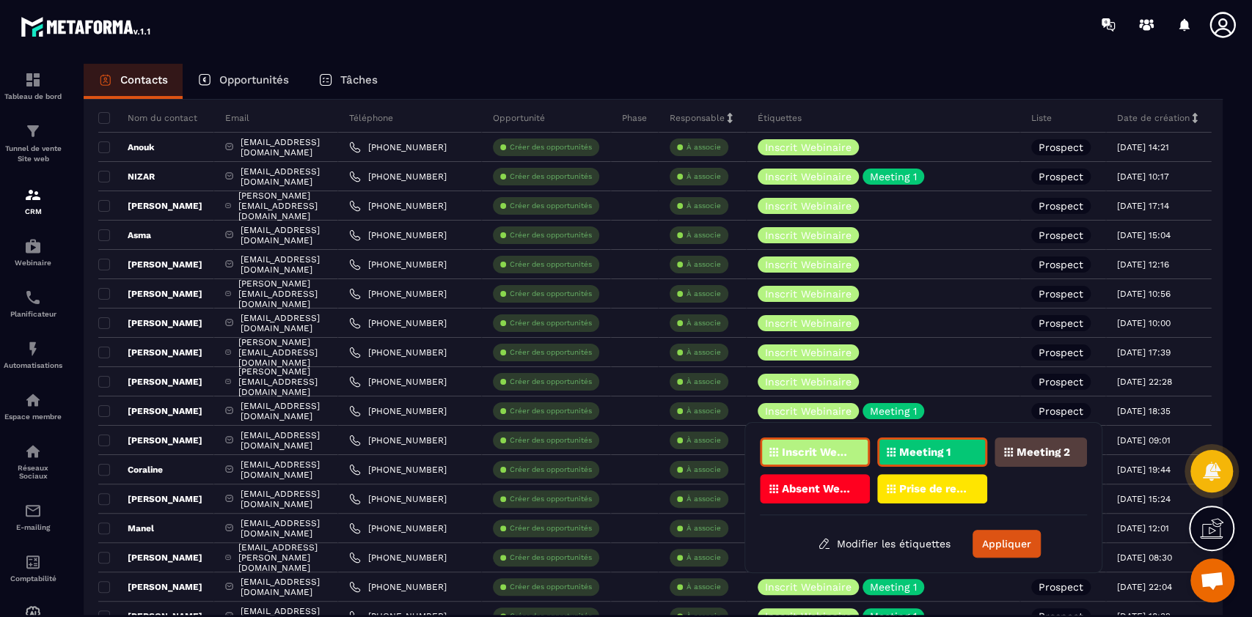
click at [938, 458] on div "Meeting 1" at bounding box center [932, 452] width 110 height 29
click at [938, 462] on button "Appliquer" at bounding box center [1006, 544] width 68 height 28
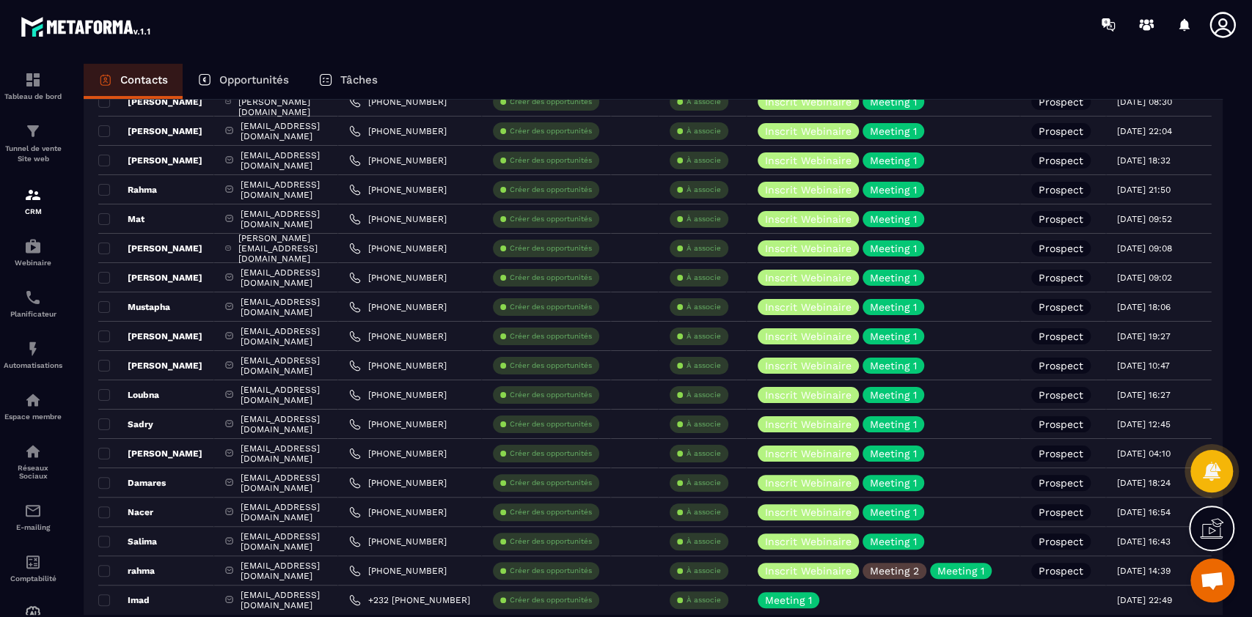
scroll to position [584, 0]
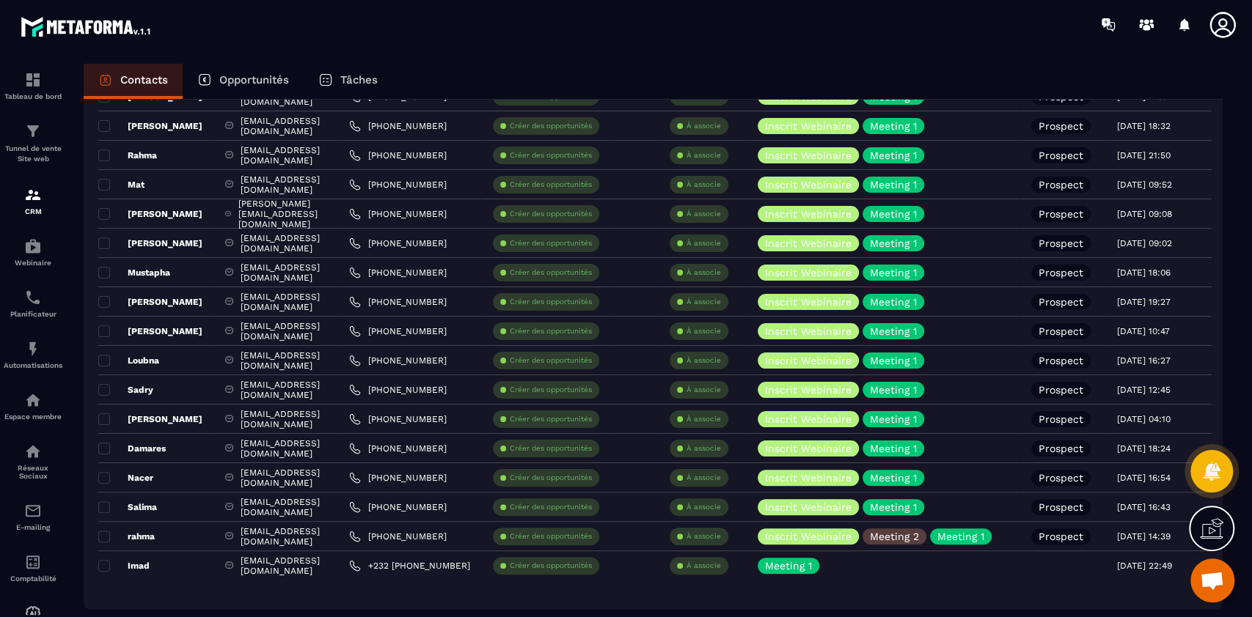
click at [938, 462] on div "Meeting 1" at bounding box center [961, 537] width 62 height 16
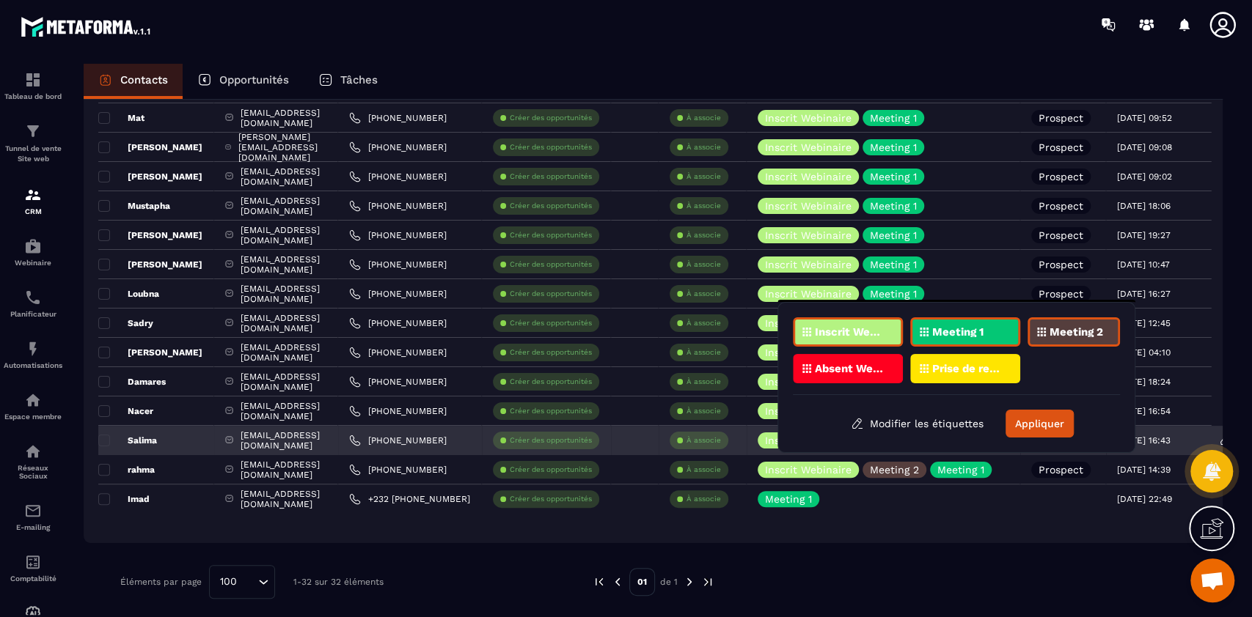
scroll to position [656, 0]
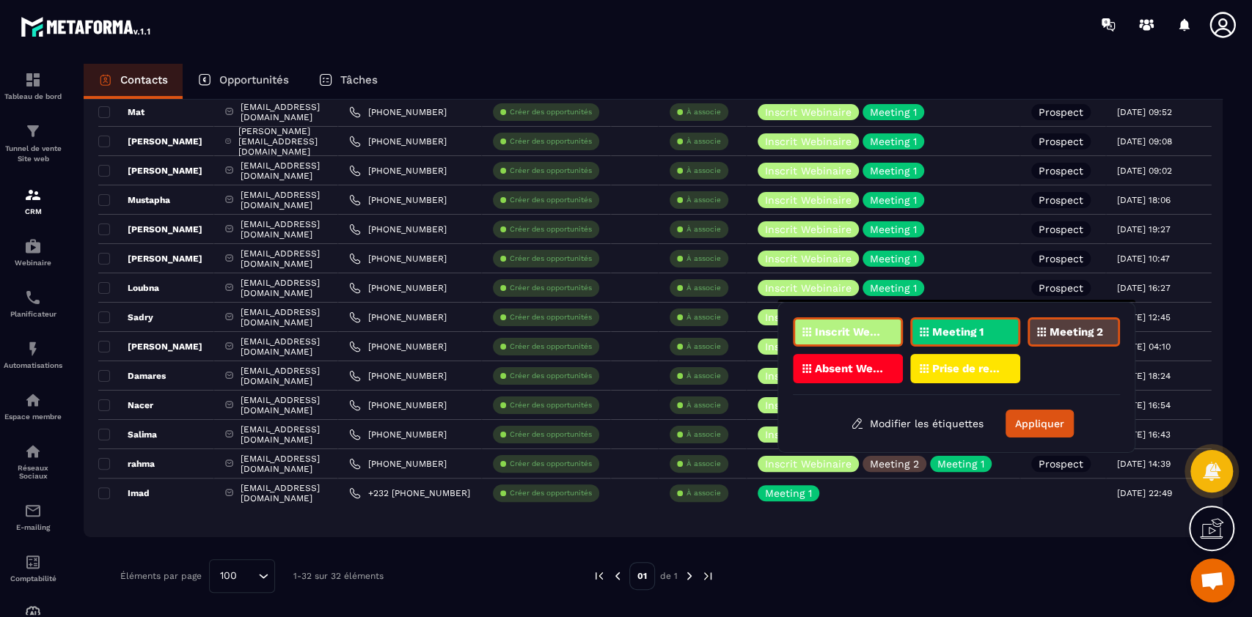
click at [938, 462] on div at bounding box center [961, 576] width 450 height 34
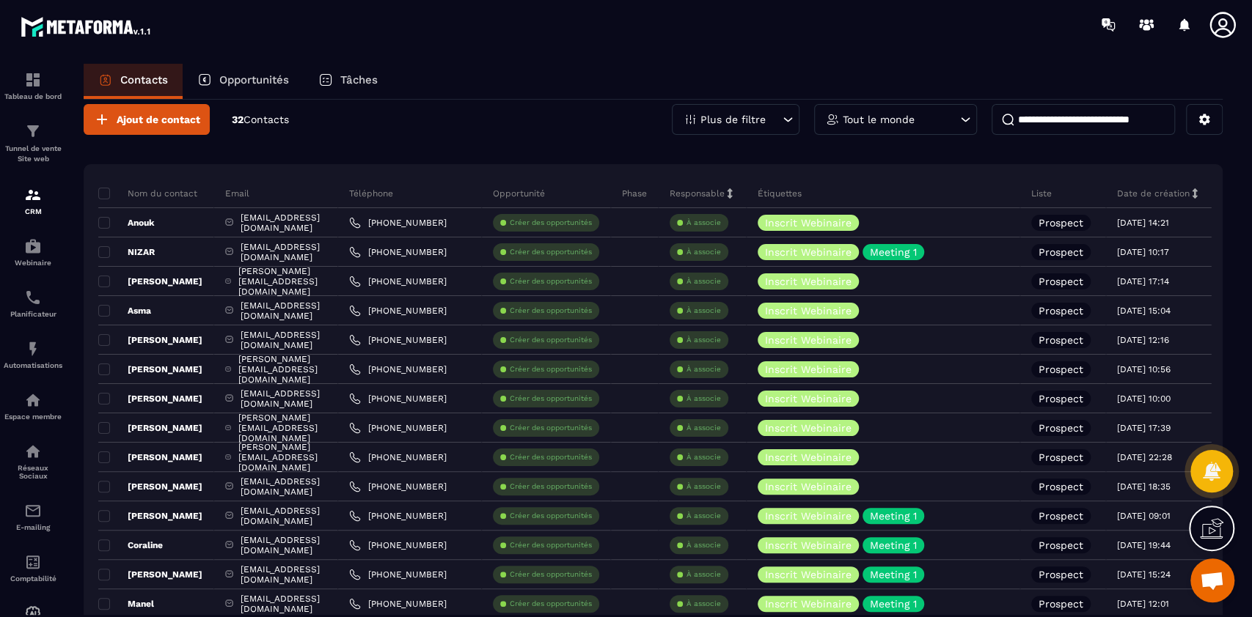
scroll to position [0, 0]
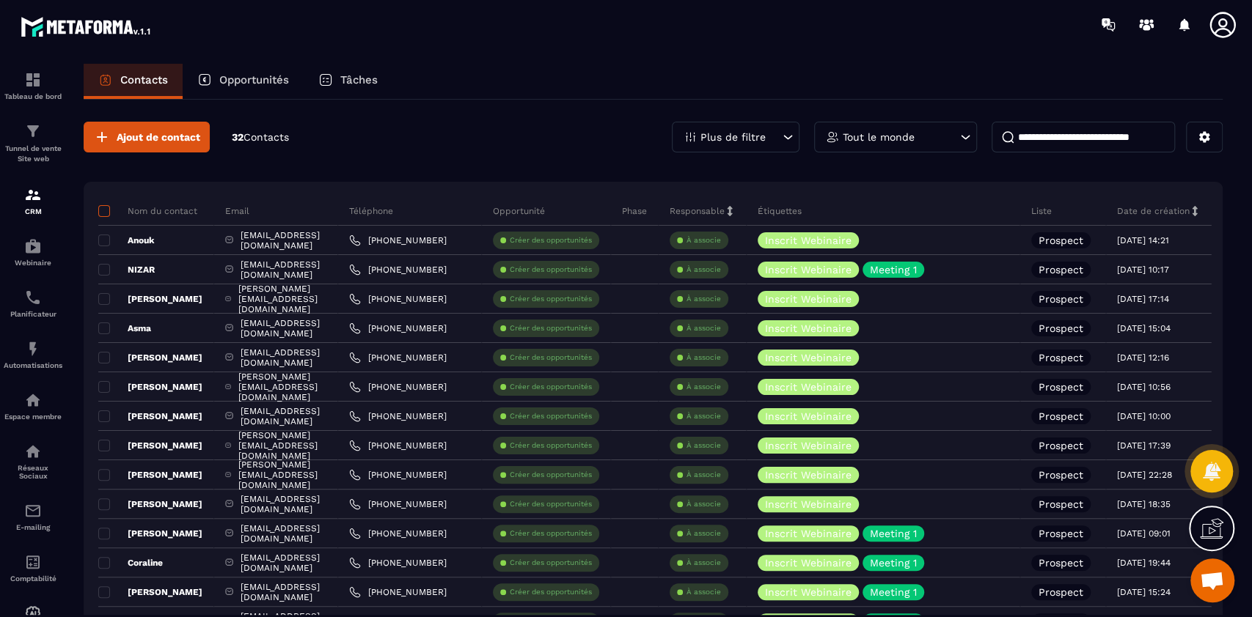
click at [101, 208] on span at bounding box center [104, 211] width 12 height 12
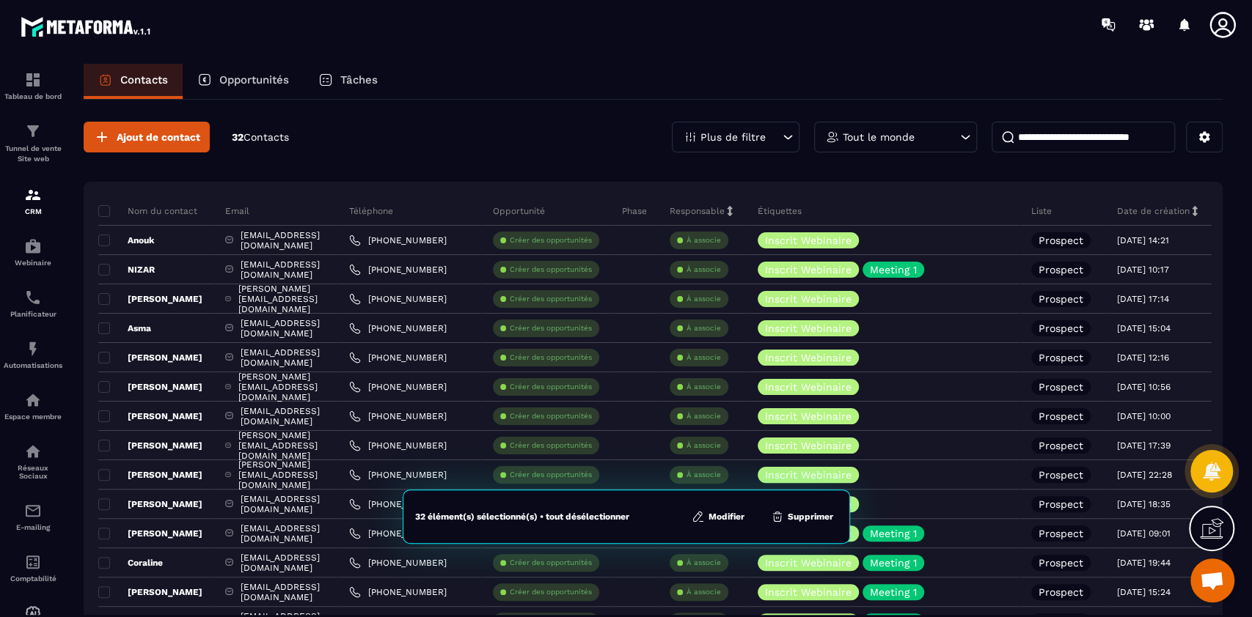
click at [719, 462] on button "Modifier" at bounding box center [718, 517] width 62 height 15
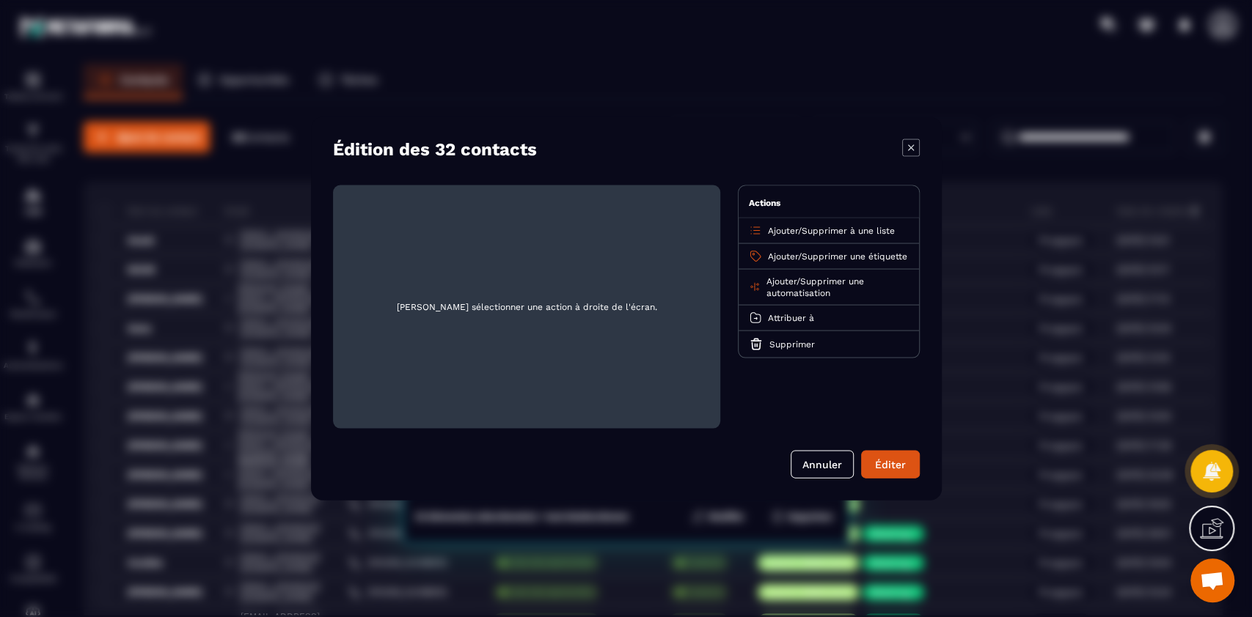
click at [839, 253] on span "Supprimer une étiquette" at bounding box center [854, 257] width 106 height 10
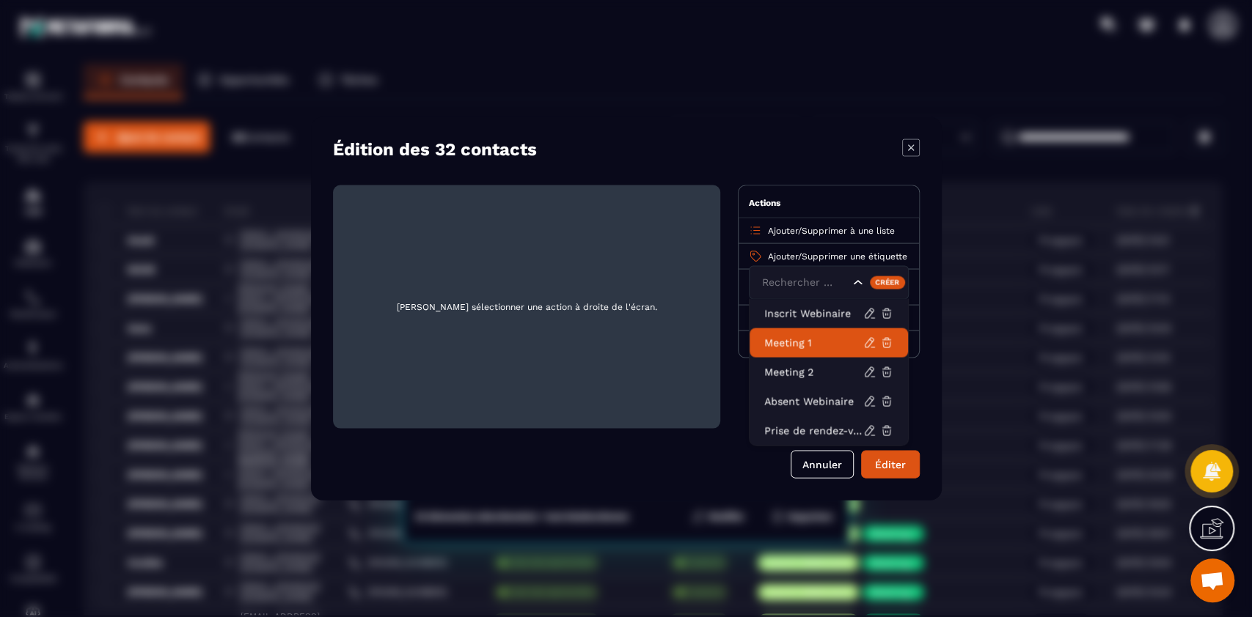
click at [798, 342] on p "Meeting 1" at bounding box center [813, 343] width 99 height 15
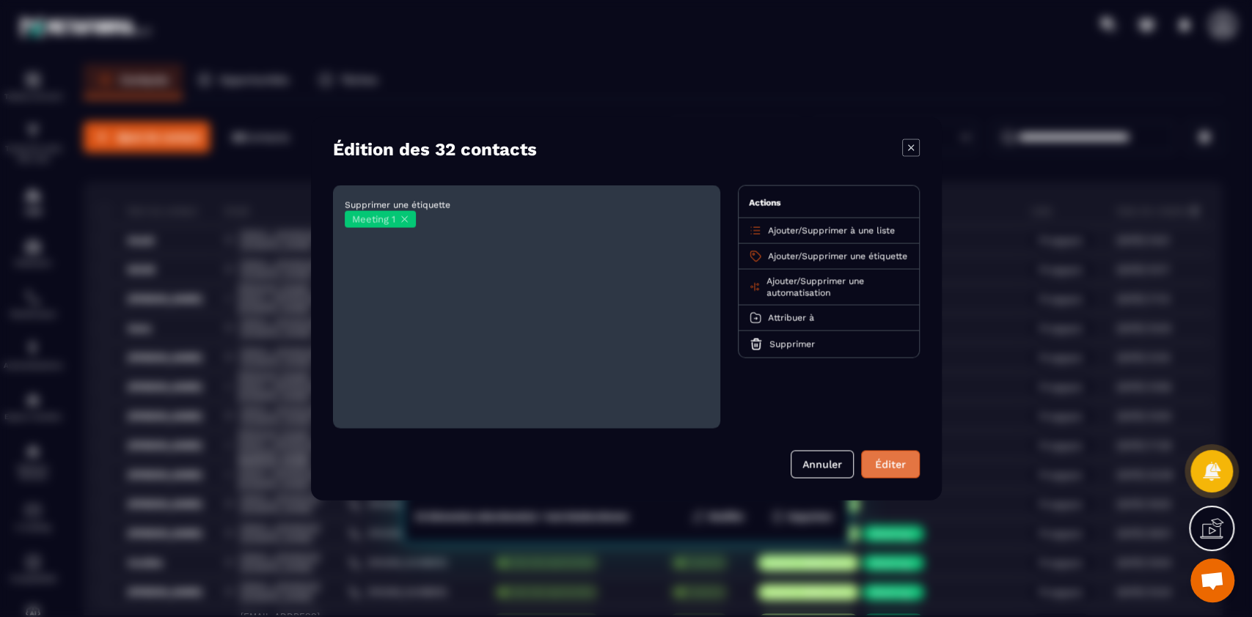
click at [892, 462] on button "Éditer" at bounding box center [890, 465] width 59 height 28
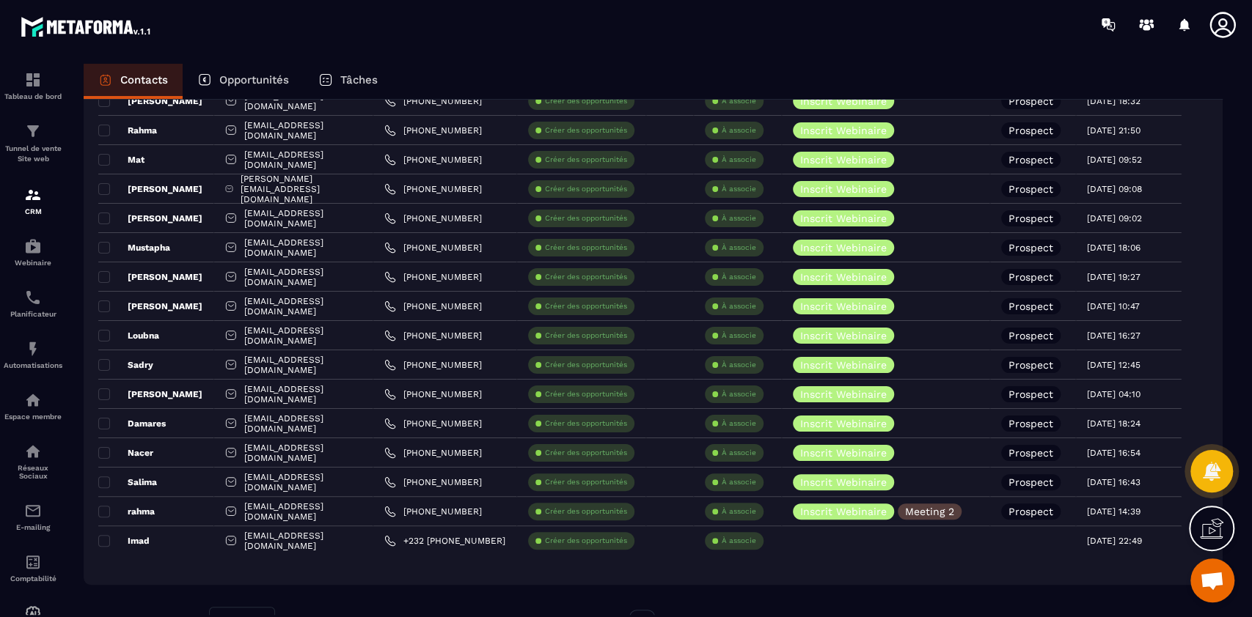
scroll to position [575, 0]
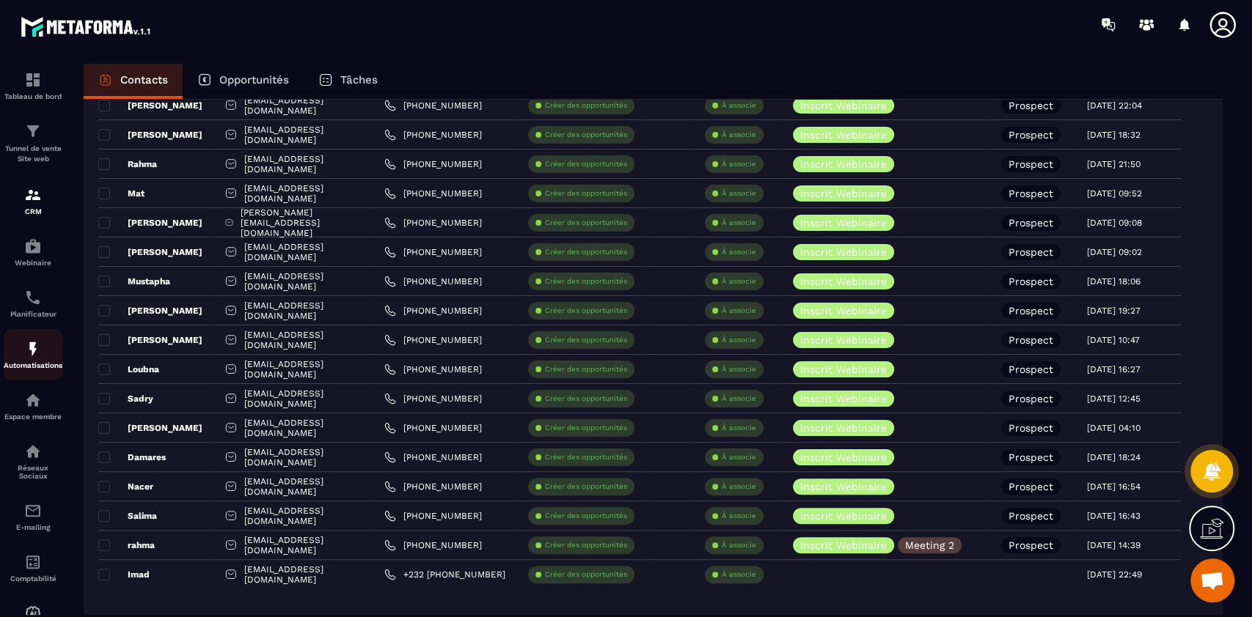
click at [39, 360] on div "Automatisations" at bounding box center [33, 354] width 59 height 29
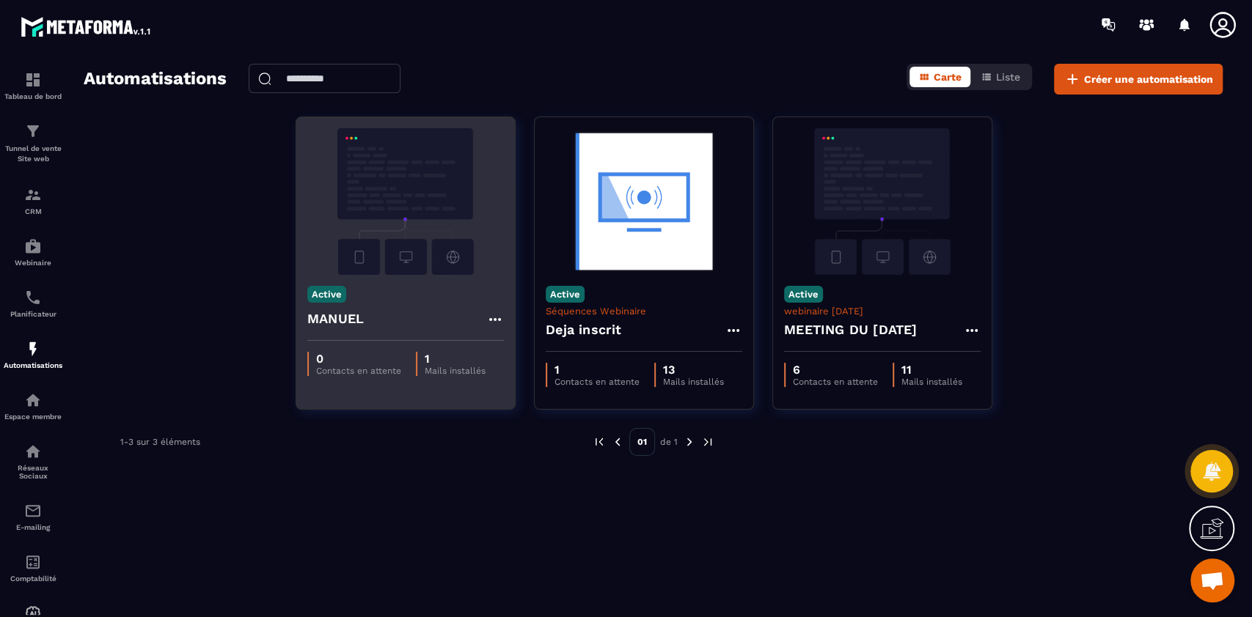
click at [416, 277] on div "Active MANUEL" at bounding box center [405, 308] width 219 height 66
click at [427, 308] on div "MANUEL" at bounding box center [405, 323] width 197 height 35
click at [422, 249] on img at bounding box center [405, 201] width 197 height 147
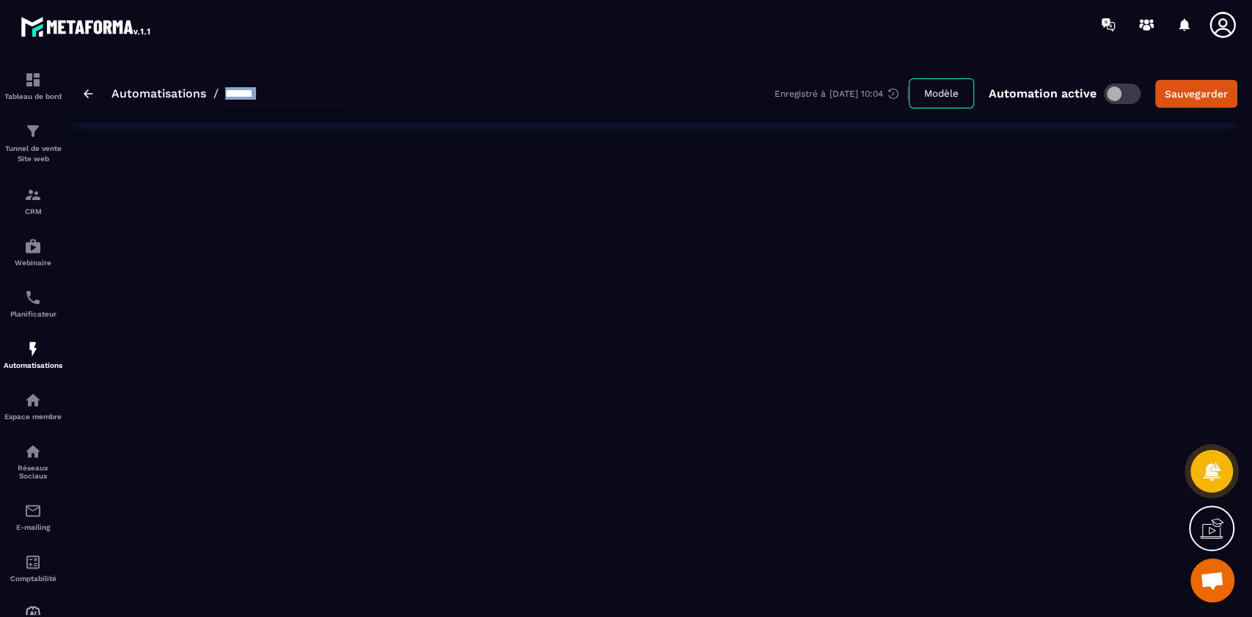
click at [422, 249] on div "Automatisations / ****** Enregistré à [DATE] 10:04 Modèle Automation active Sau…" at bounding box center [653, 332] width 1168 height 537
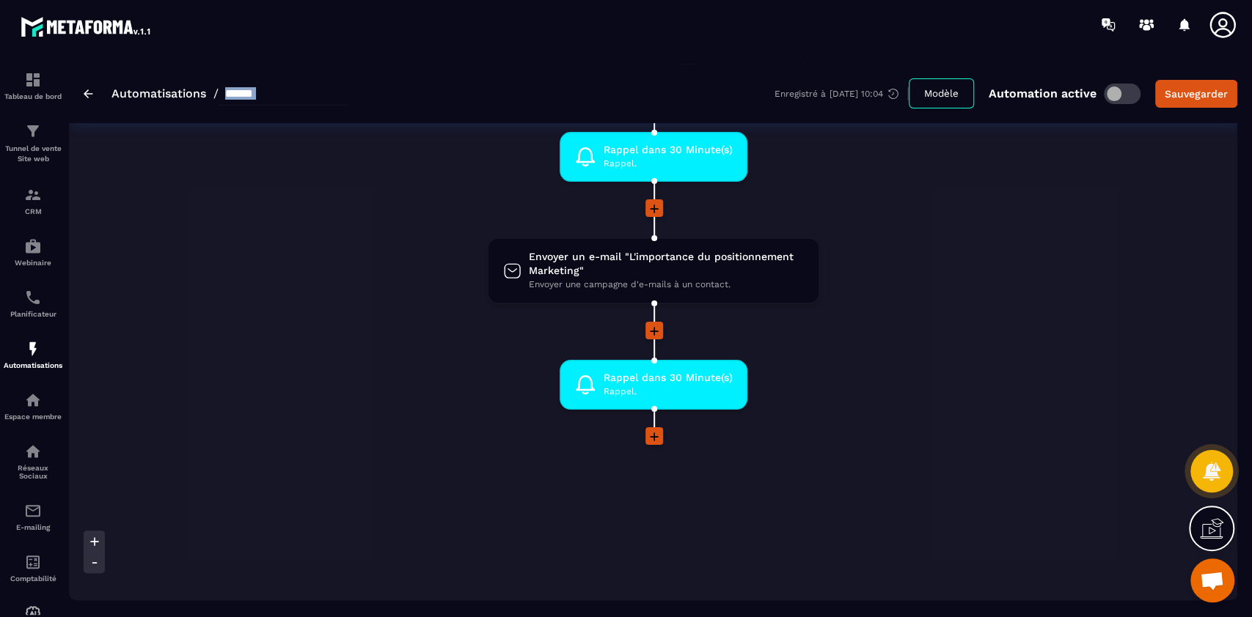
scroll to position [197, 0]
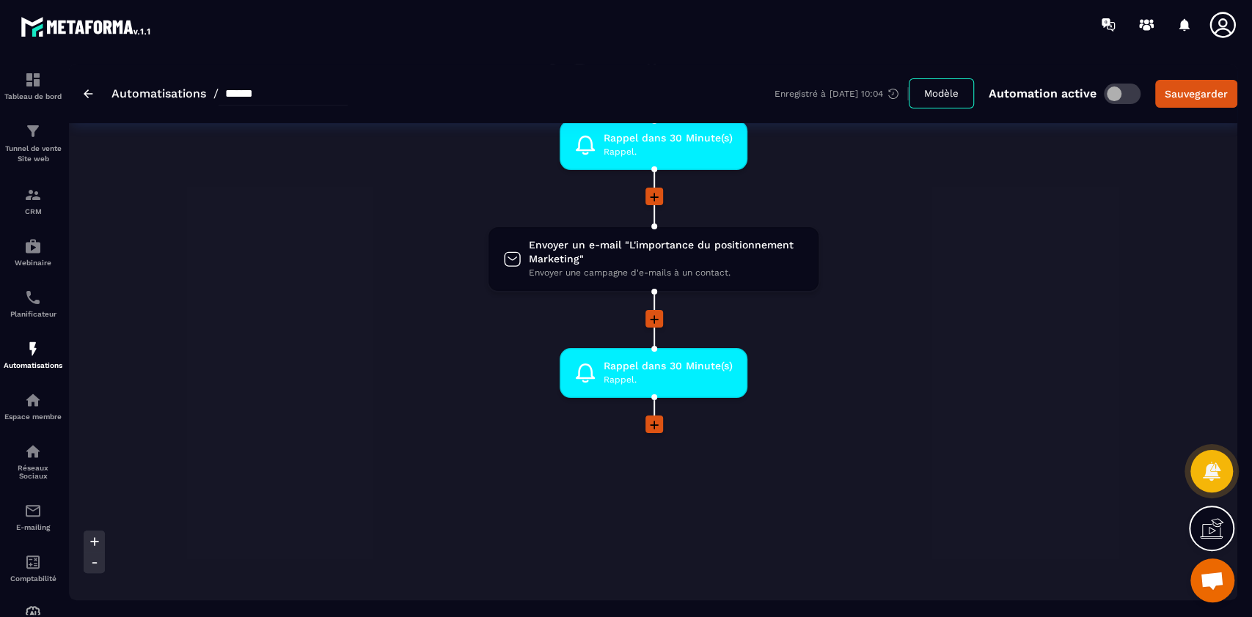
click at [653, 427] on icon at bounding box center [654, 425] width 9 height 9
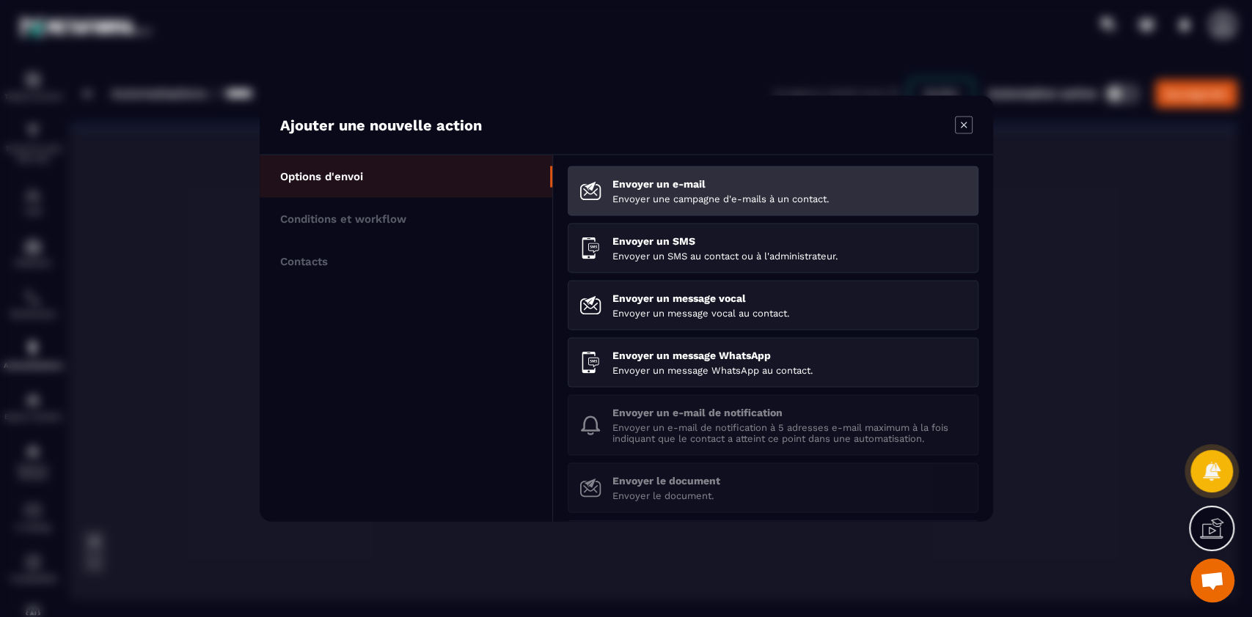
click at [713, 191] on div "Envoyer un e-mail Envoyer une campagne d'e-mails à un contact." at bounding box center [789, 191] width 354 height 26
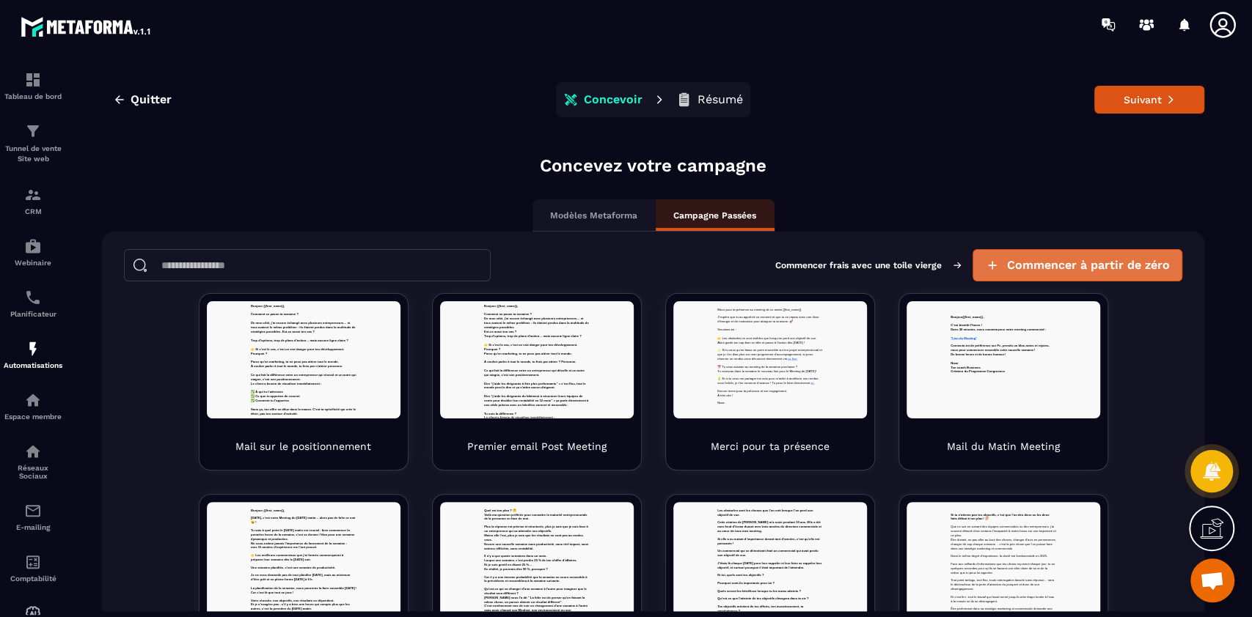
click at [938, 263] on span "Commencer à partir de zéro" at bounding box center [1088, 265] width 163 height 15
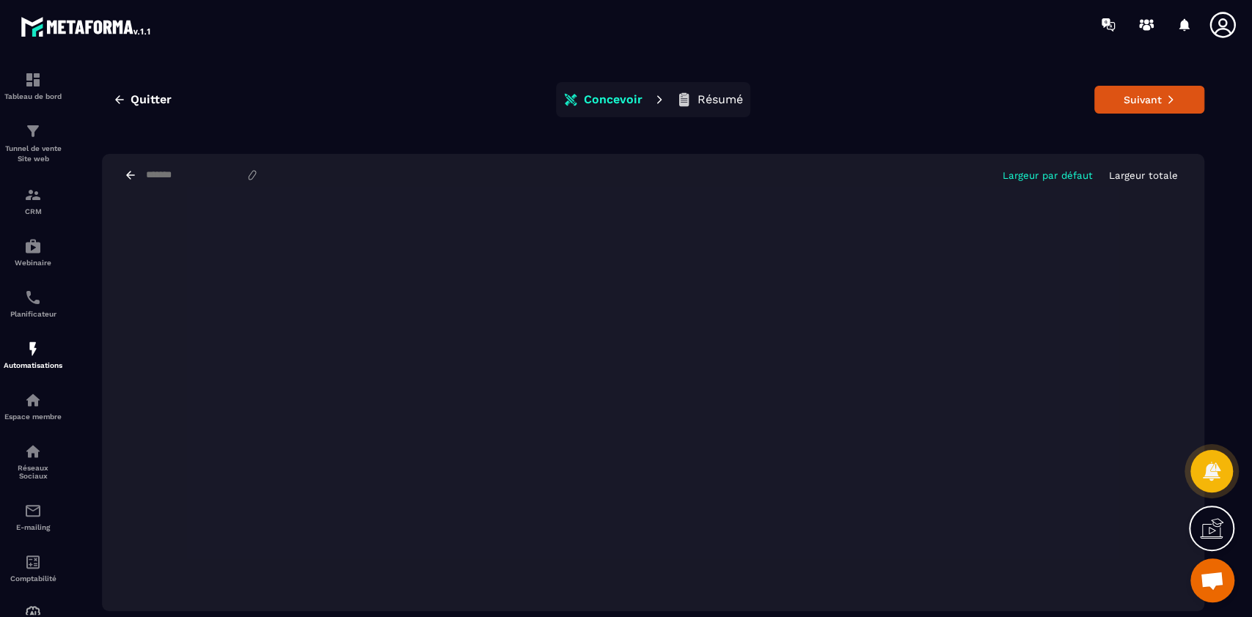
click at [150, 167] on div "Largeur par défaut Largeur totale" at bounding box center [653, 175] width 1102 height 43
click at [164, 178] on input at bounding box center [194, 175] width 101 height 12
type input "****"
click at [938, 89] on button "Suivant" at bounding box center [1149, 100] width 110 height 28
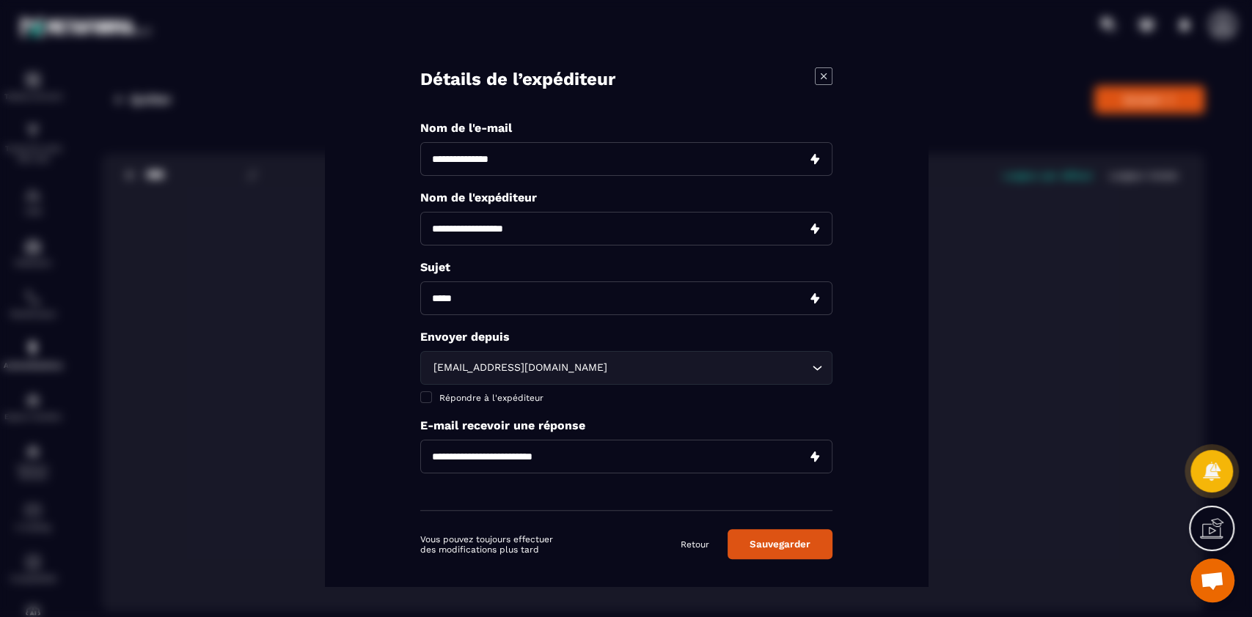
click at [659, 177] on div "Nom de l'e-mail Nom de l'expéditeur Sujet Envoyer depuis [EMAIL_ADDRESS][DOMAIN…" at bounding box center [626, 316] width 412 height 390
click at [610, 160] on input "Modal window" at bounding box center [626, 159] width 412 height 34
type input "**********"
click at [507, 300] on input "Modal window" at bounding box center [626, 299] width 412 height 34
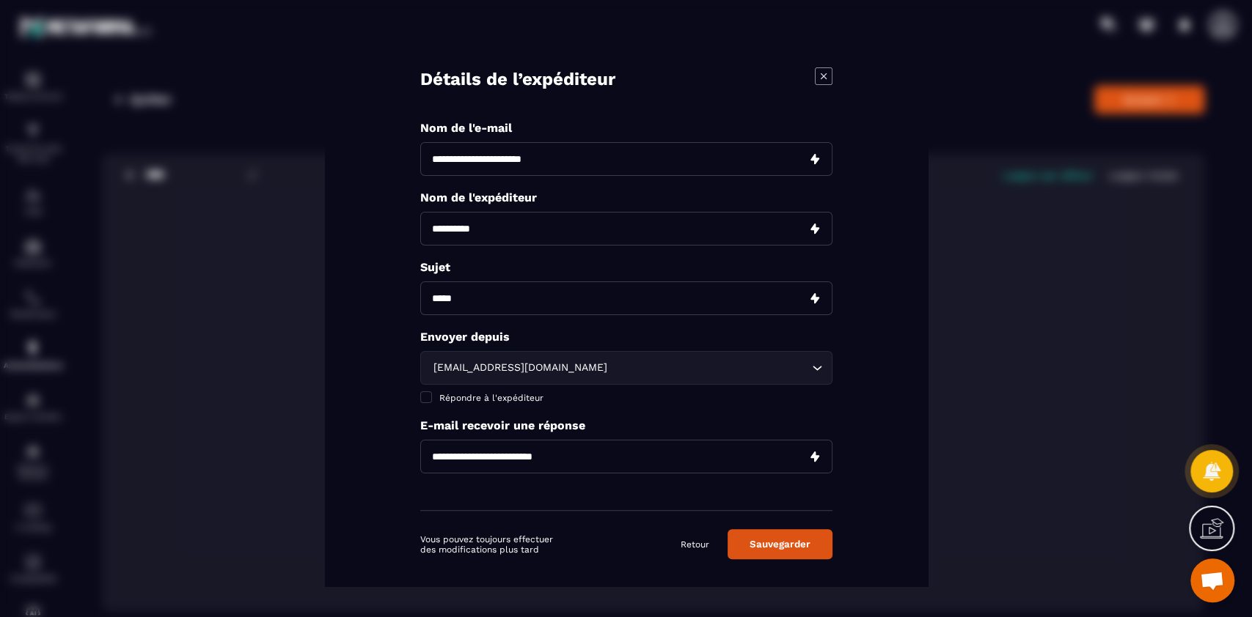
type input "**********"
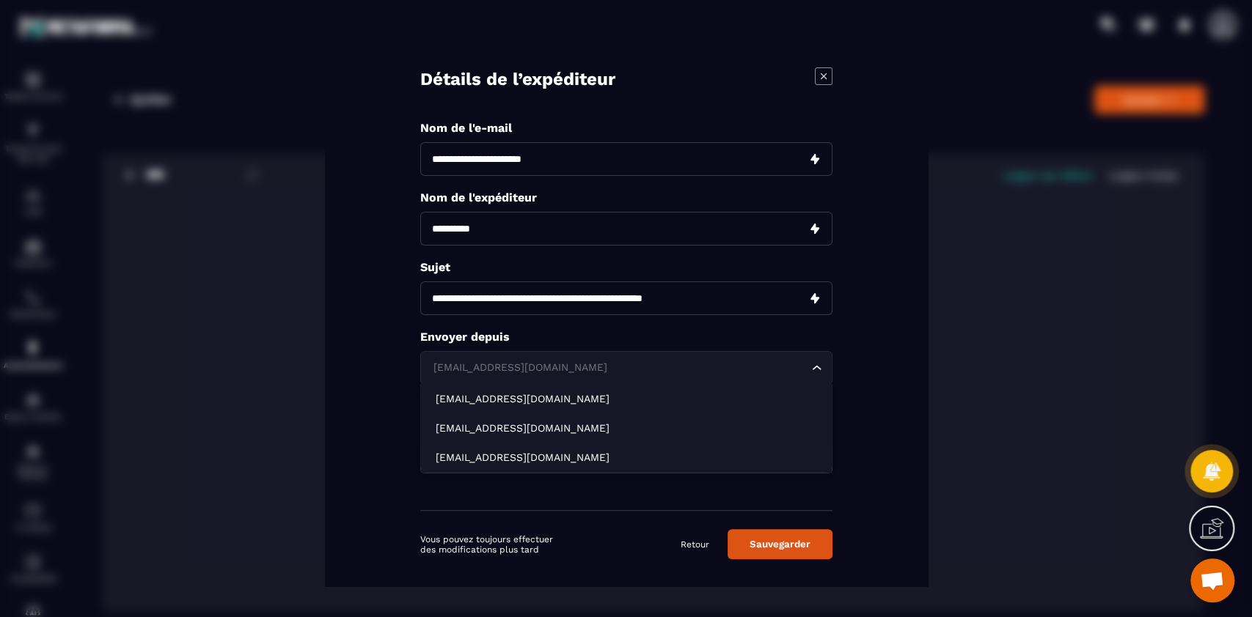
click at [499, 372] on div "[EMAIL_ADDRESS][DOMAIN_NAME]" at bounding box center [618, 368] width 381 height 16
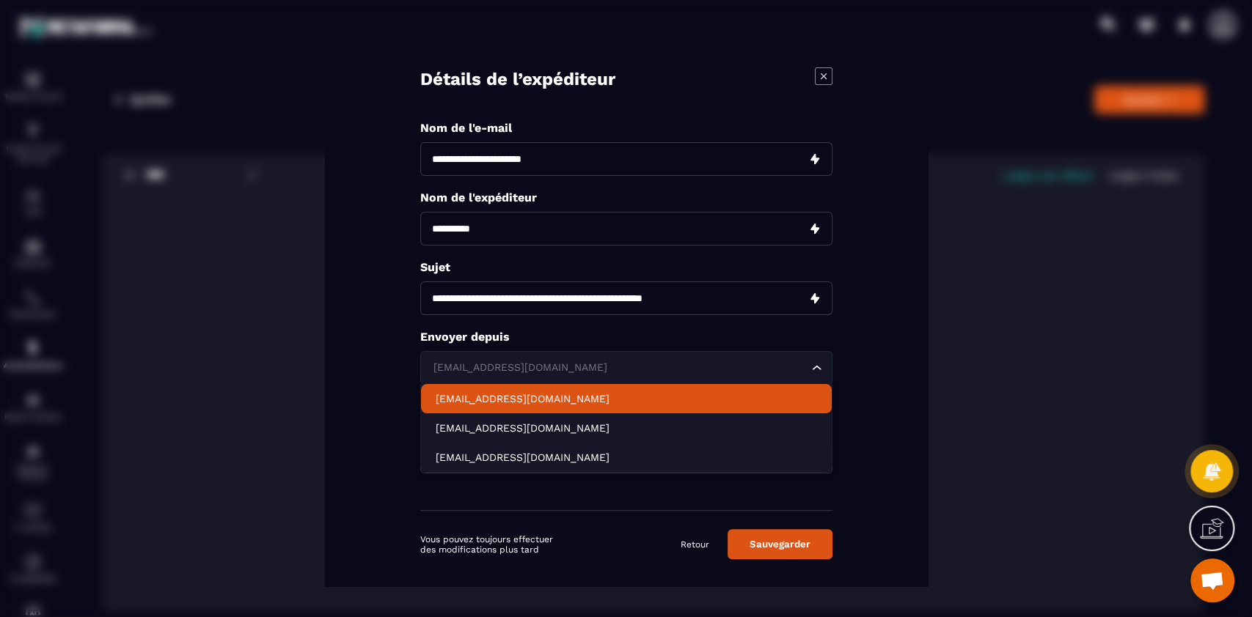
click at [481, 397] on p "[EMAIL_ADDRESS][DOMAIN_NAME]" at bounding box center [626, 399] width 381 height 15
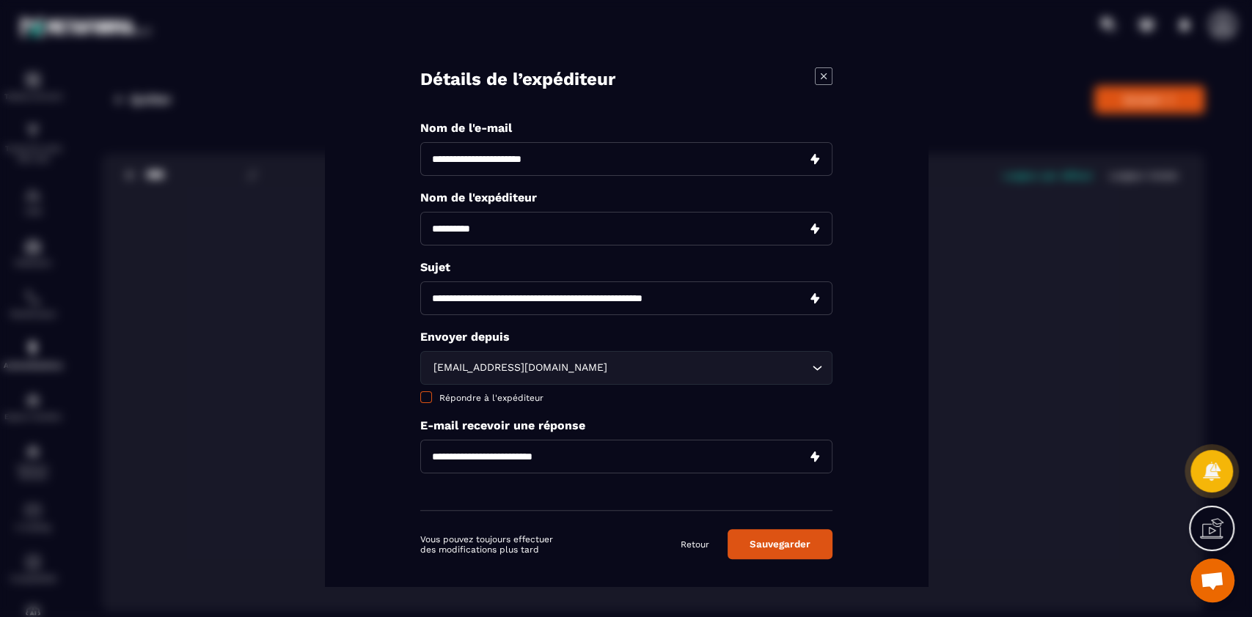
click at [480, 395] on span "Répondre à l'expéditeur" at bounding box center [491, 398] width 104 height 10
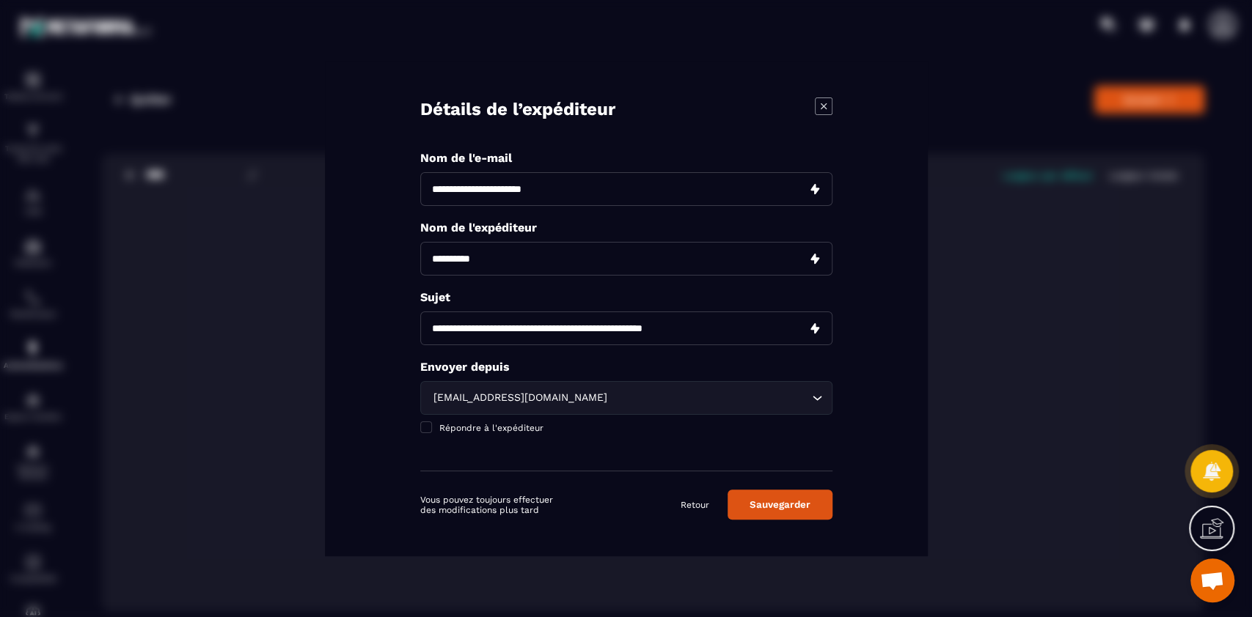
click at [783, 462] on button "Sauvegarder" at bounding box center [779, 505] width 105 height 30
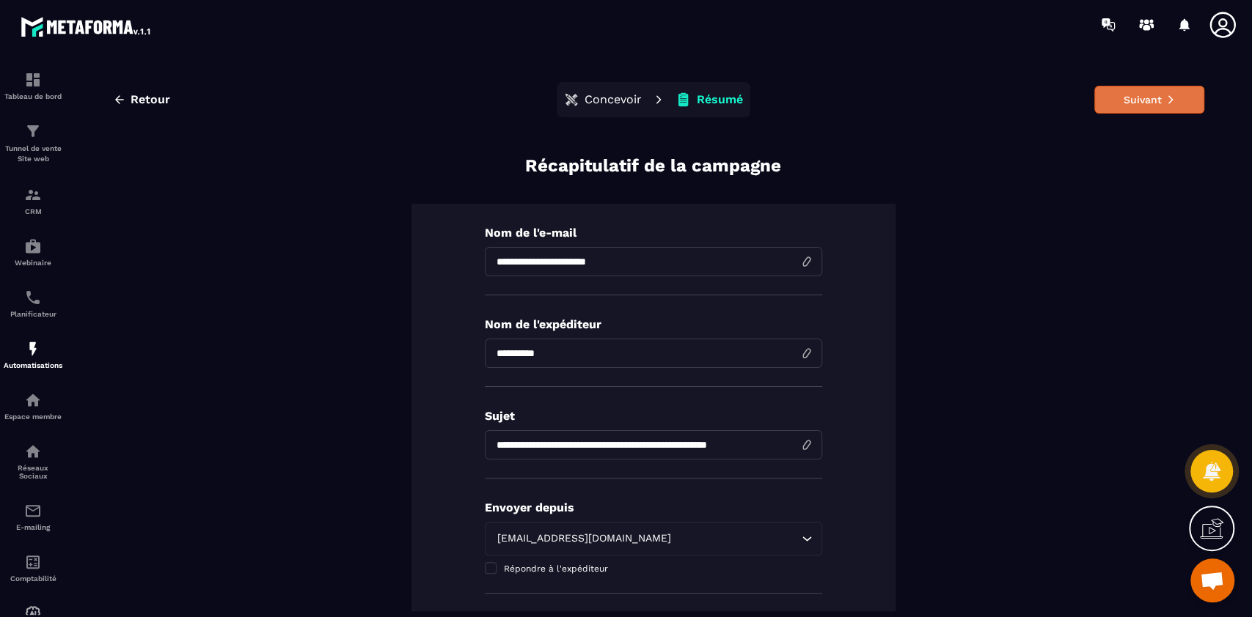
click at [938, 100] on button "Suivant" at bounding box center [1149, 100] width 110 height 28
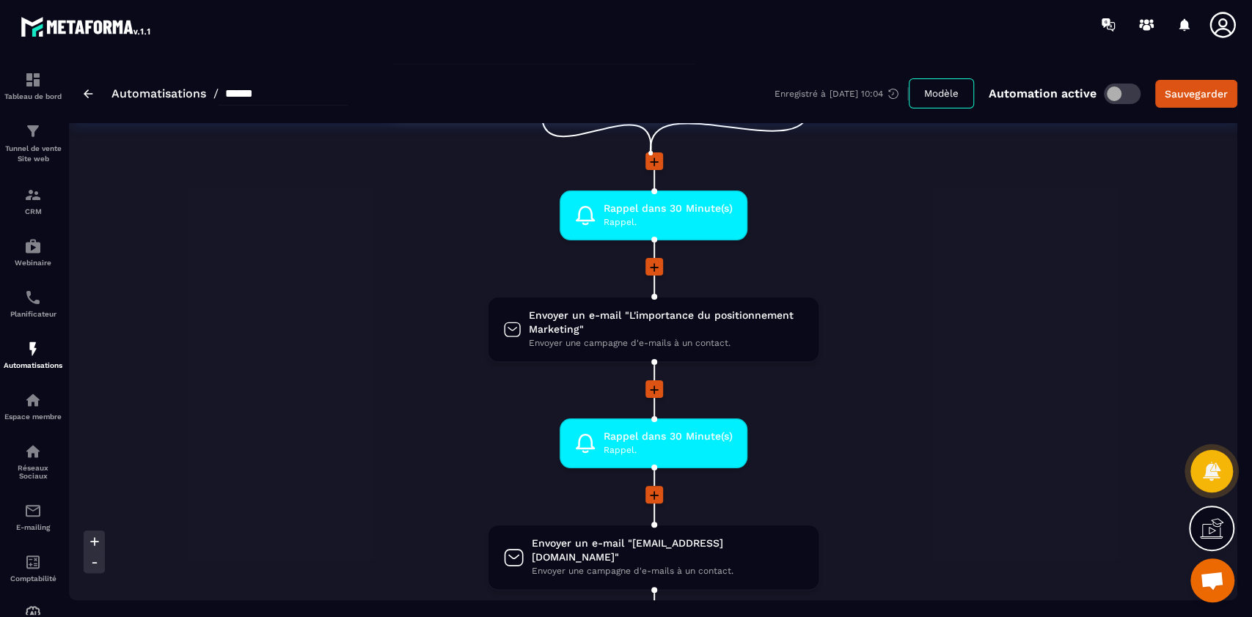
scroll to position [126, 0]
click at [680, 326] on span "Envoyer un e-mail "L'importance du positionnement Marketing"" at bounding box center [666, 323] width 274 height 28
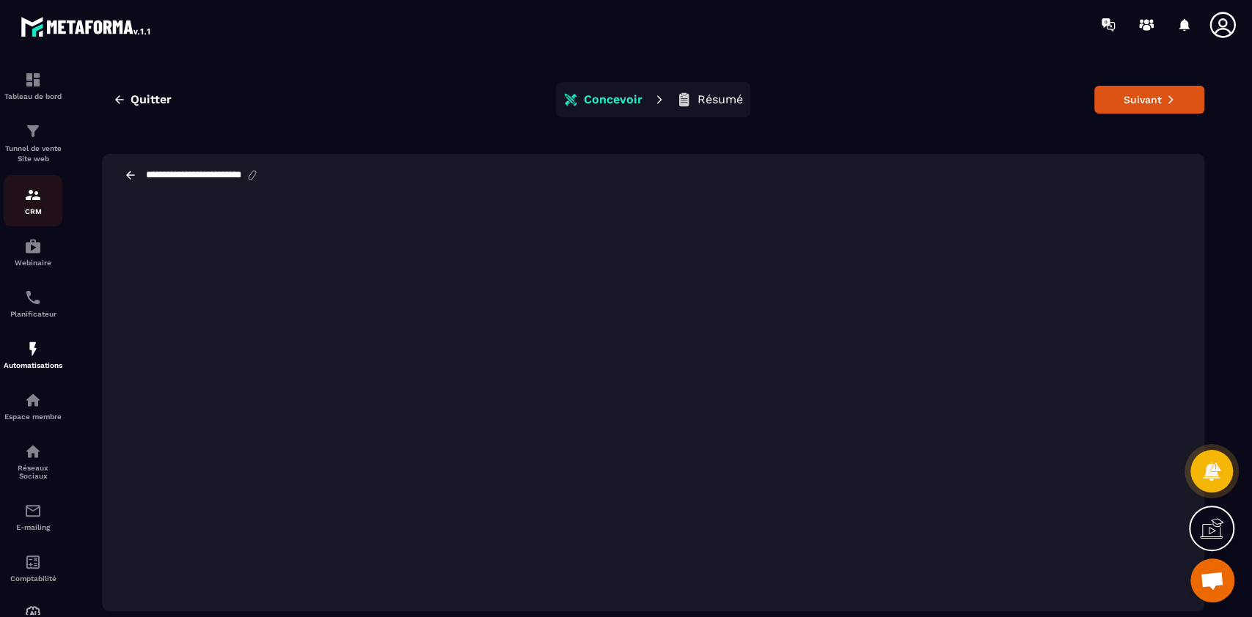
click at [34, 199] on img at bounding box center [33, 195] width 18 height 18
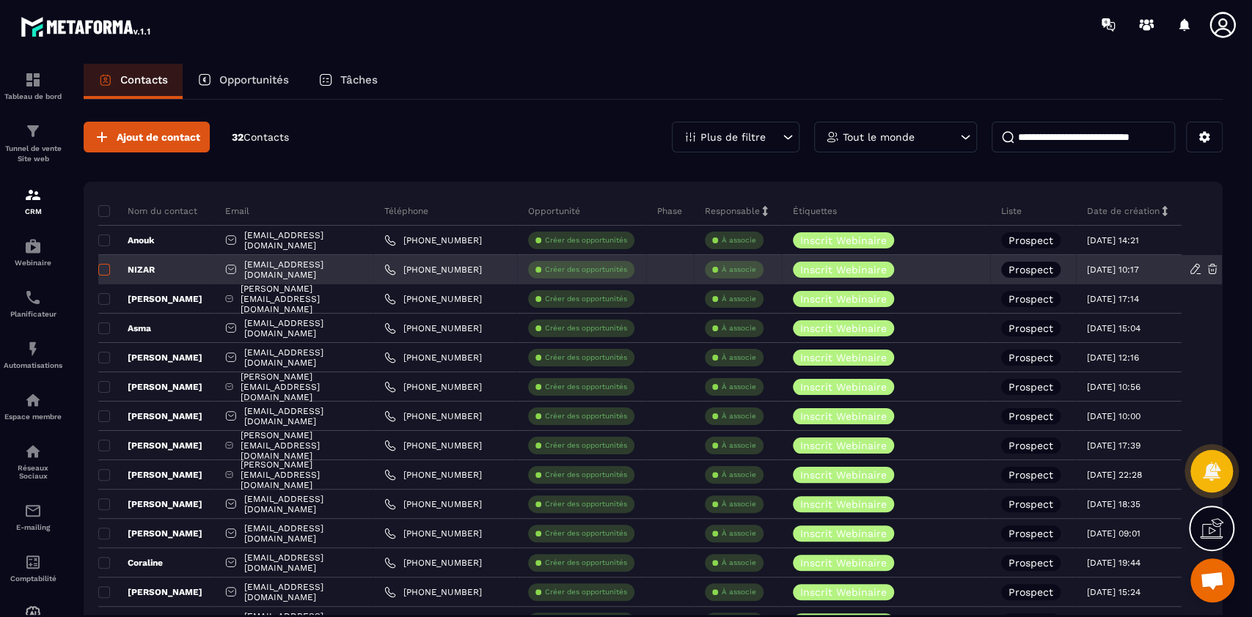
click at [102, 273] on span at bounding box center [104, 270] width 12 height 12
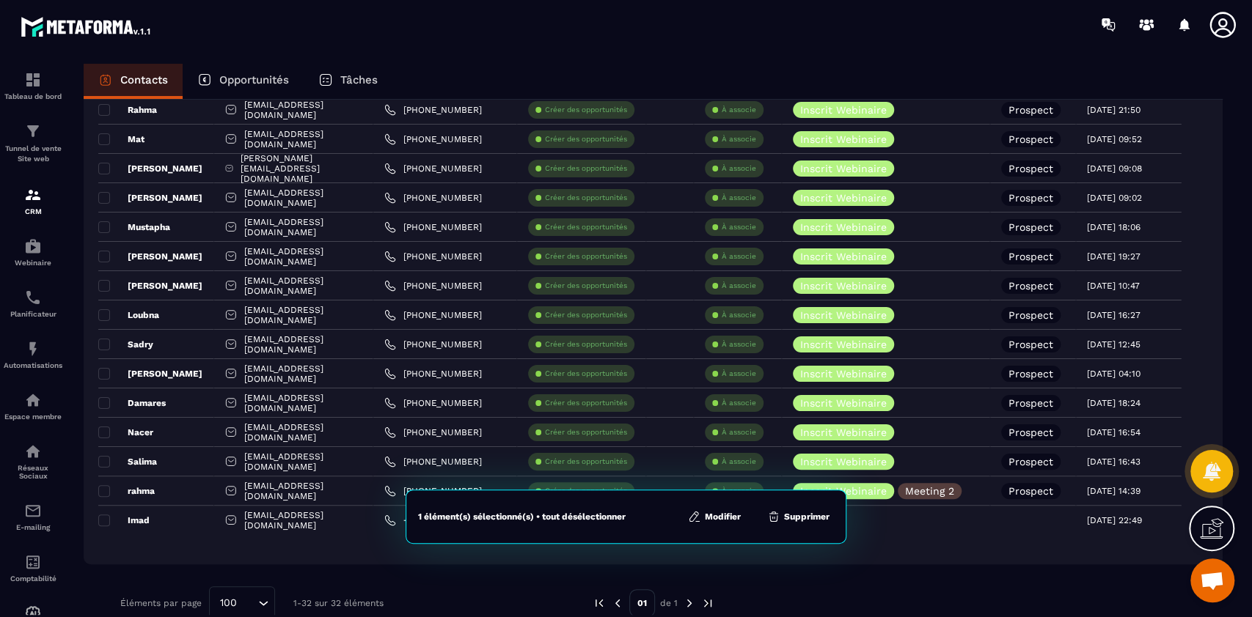
scroll to position [656, 0]
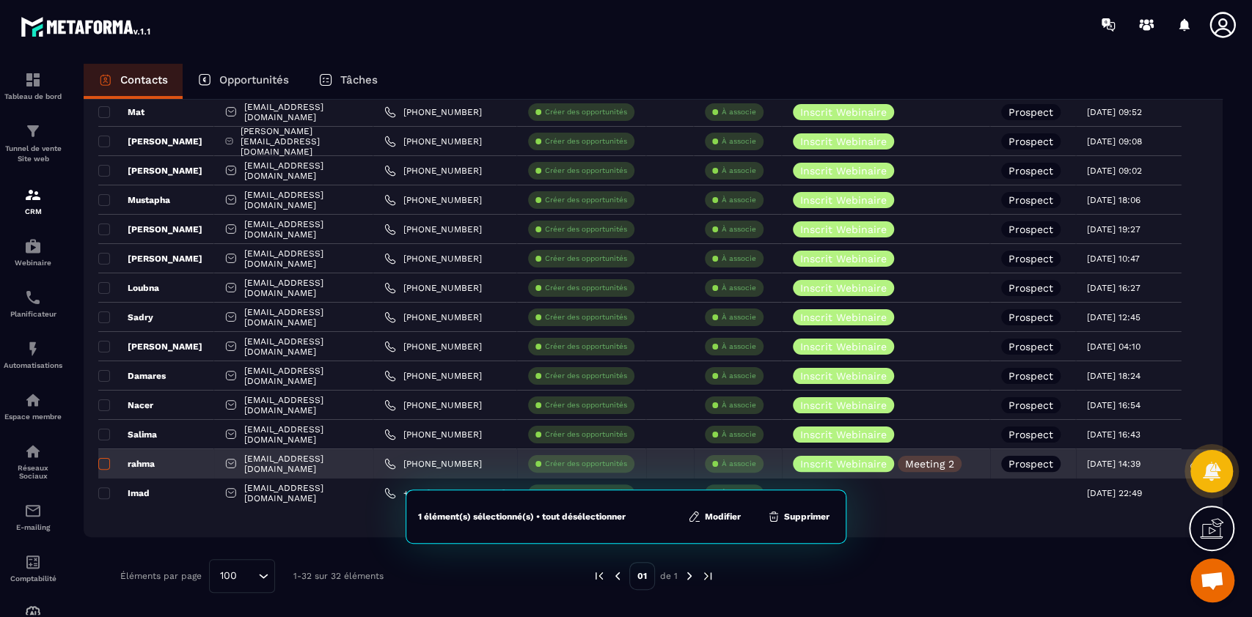
click at [104, 460] on span at bounding box center [104, 464] width 12 height 12
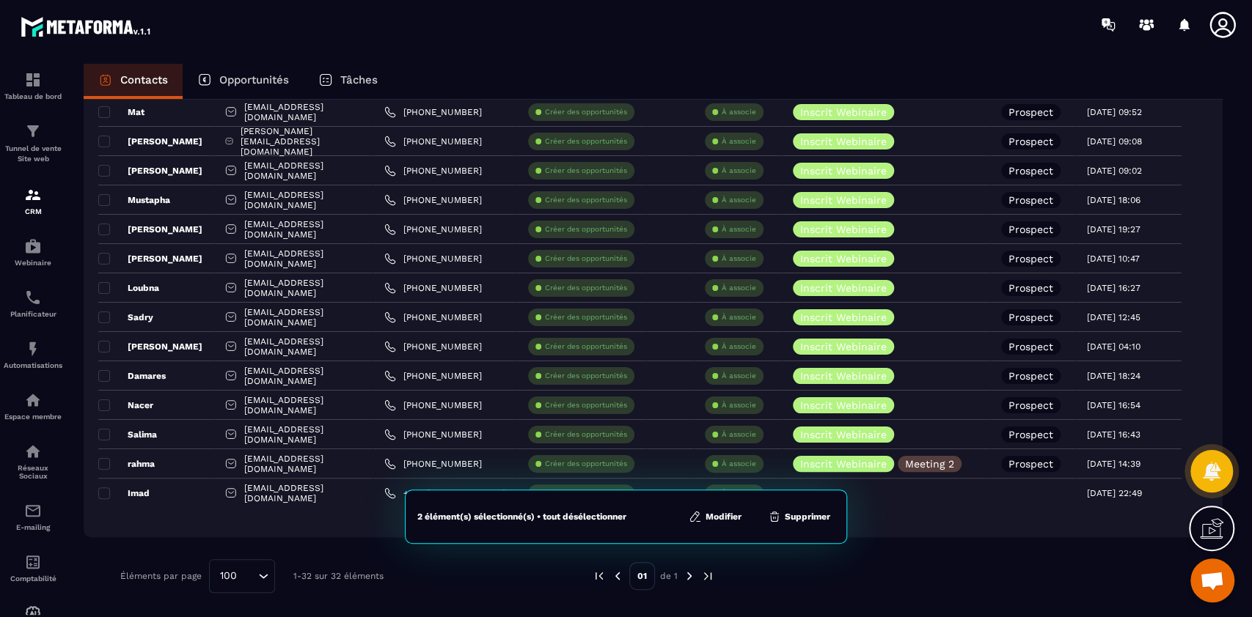
click at [724, 462] on button "Modifier" at bounding box center [715, 517] width 62 height 15
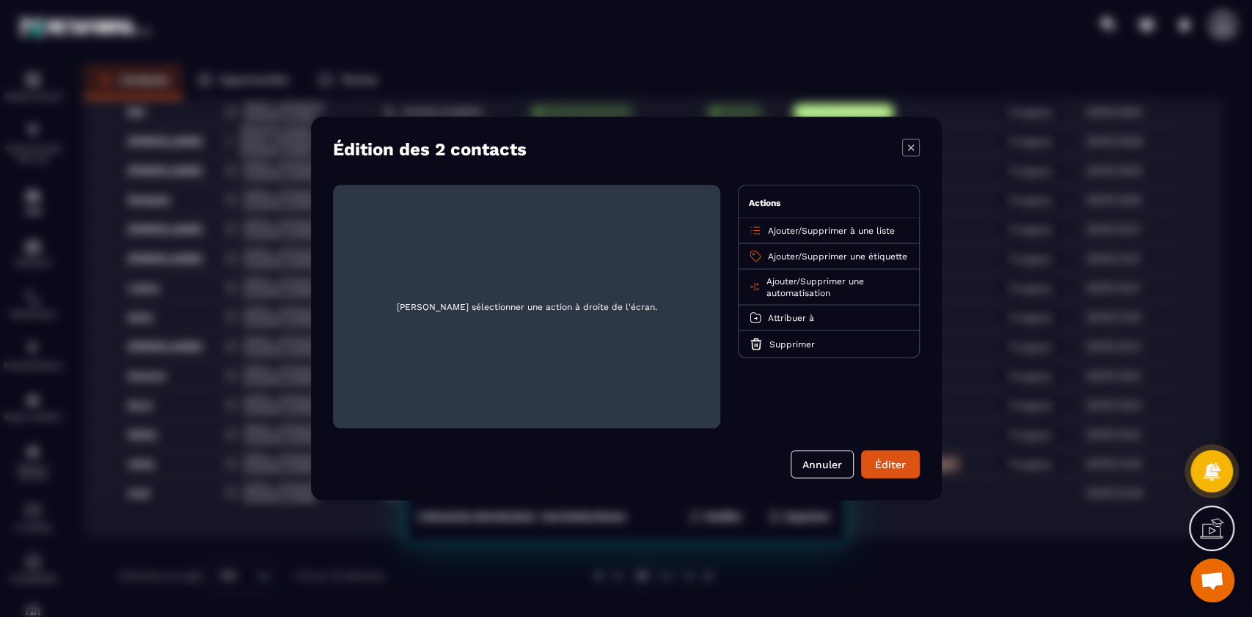
click at [782, 252] on span "Ajouter" at bounding box center [783, 257] width 30 height 10
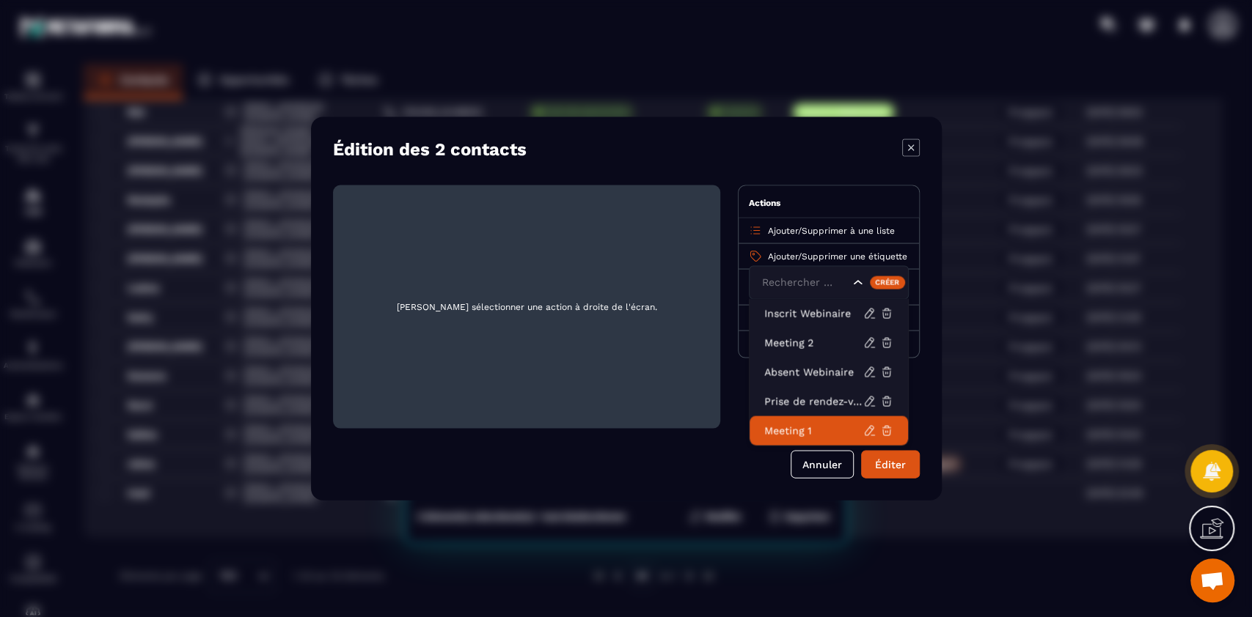
click at [792, 426] on p "Meeting 1" at bounding box center [813, 431] width 99 height 15
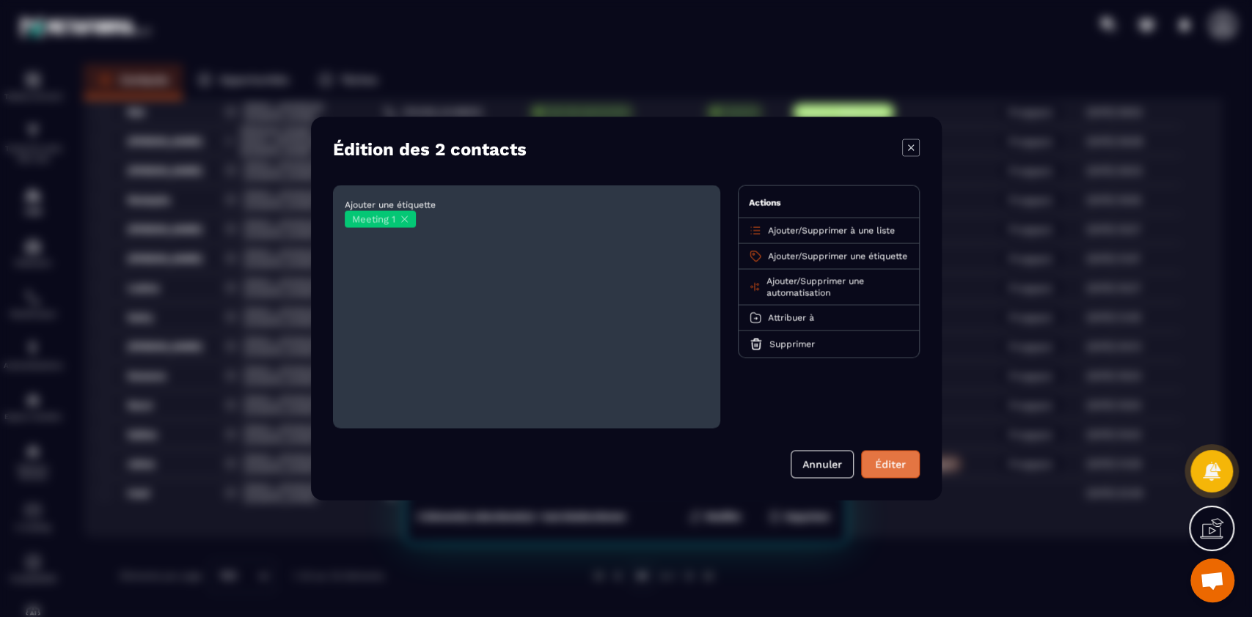
click at [894, 462] on button "Éditer" at bounding box center [890, 465] width 59 height 28
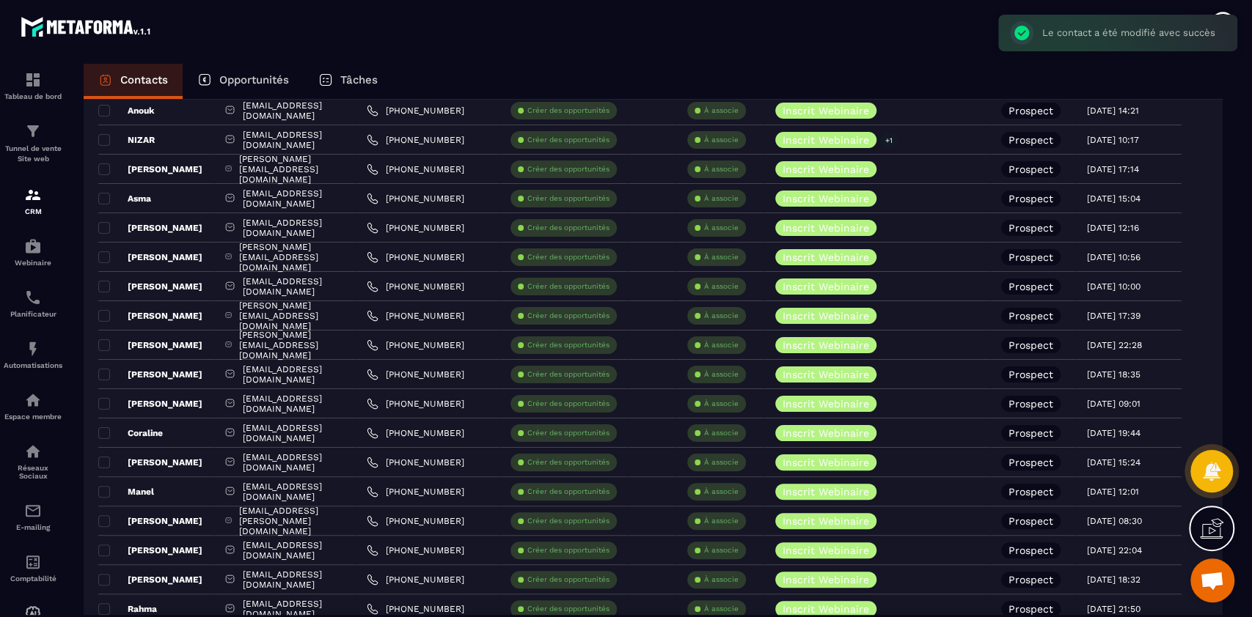
scroll to position [0, 0]
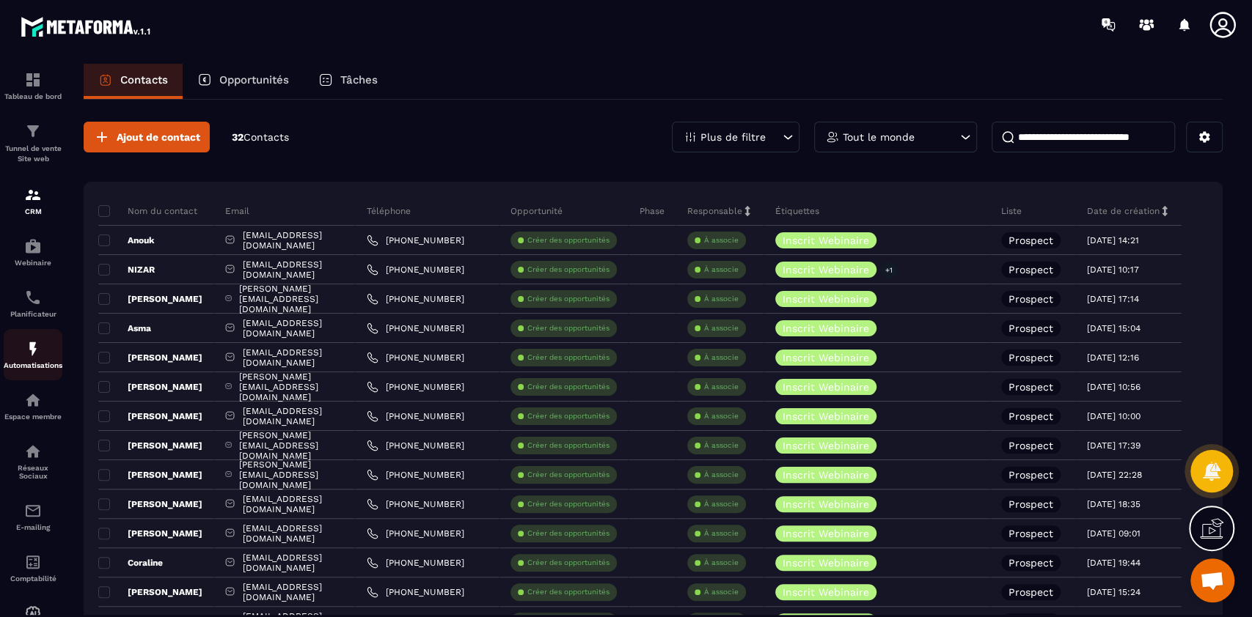
click at [25, 364] on p "Automatisations" at bounding box center [33, 365] width 59 height 8
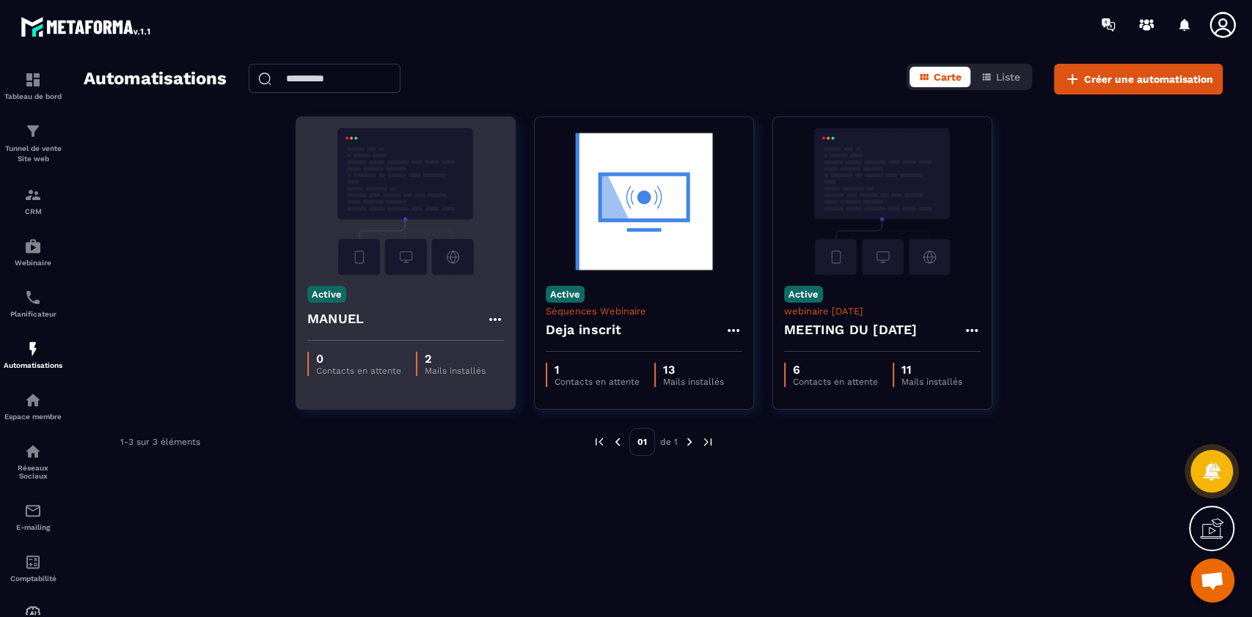
click at [412, 214] on img at bounding box center [405, 201] width 197 height 147
